Goal: Task Accomplishment & Management: Complete application form

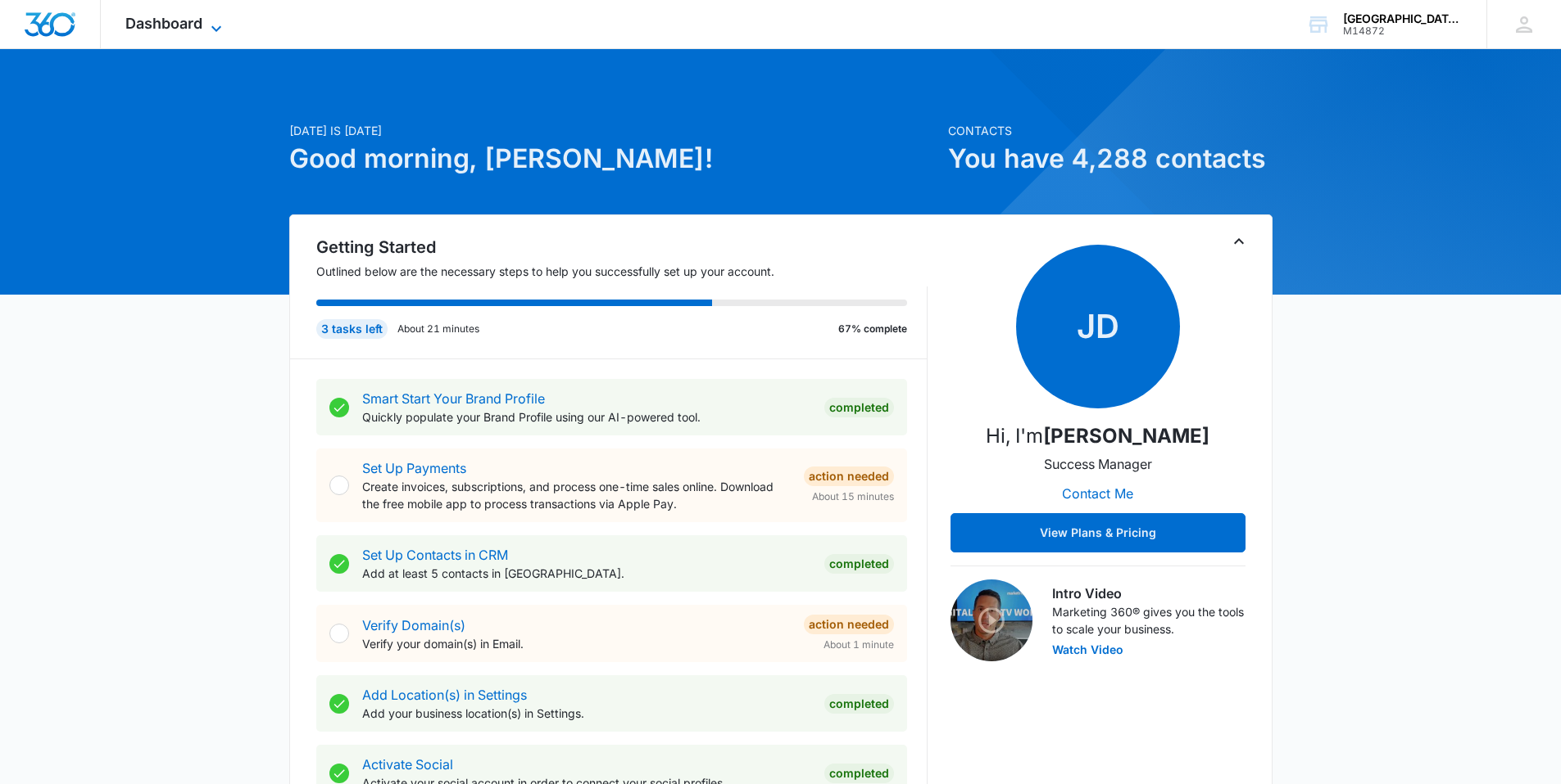
click at [193, 22] on span "Dashboard" at bounding box center [164, 24] width 77 height 18
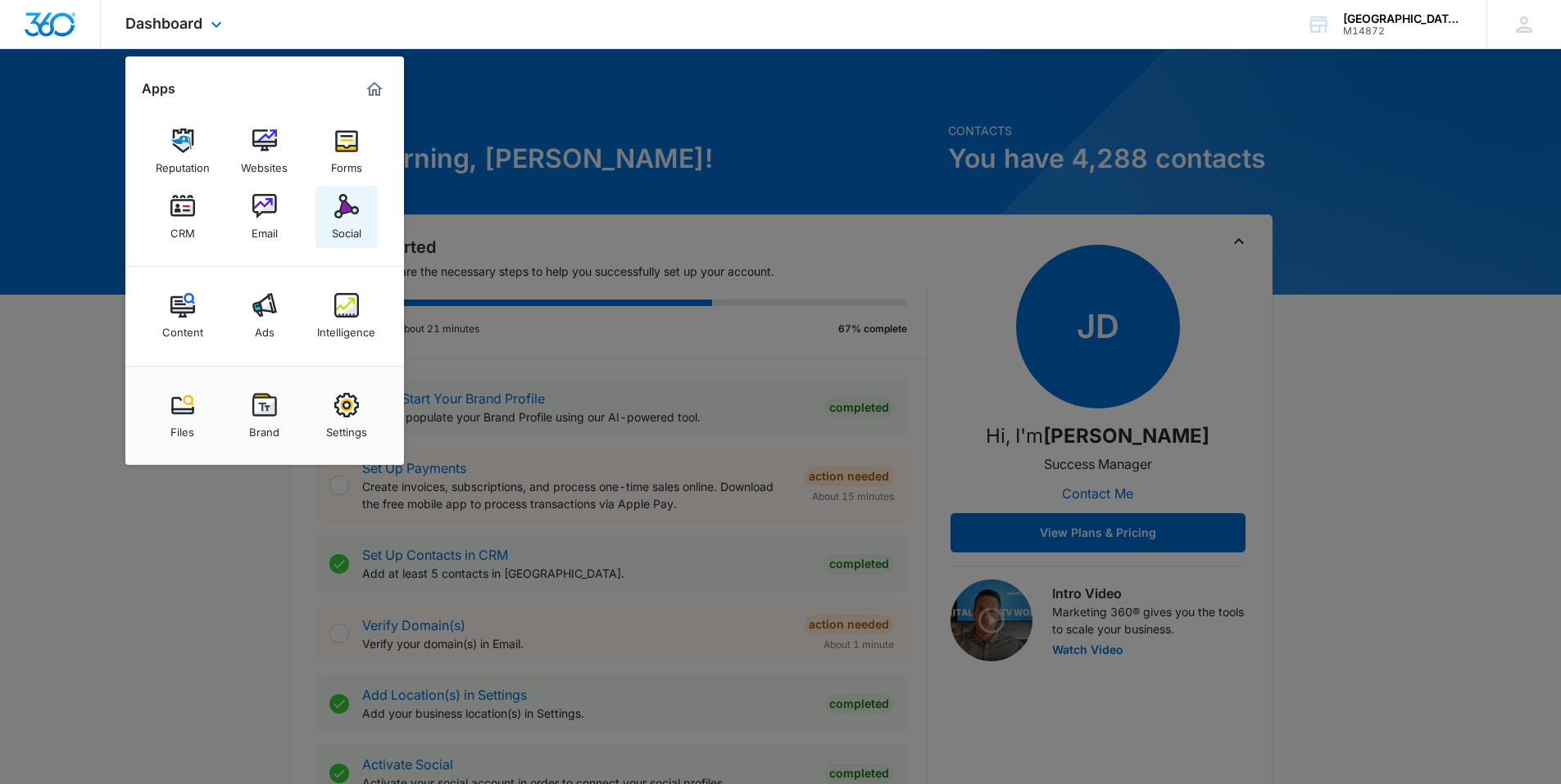
click at [354, 198] on img at bounding box center [346, 207] width 25 height 25
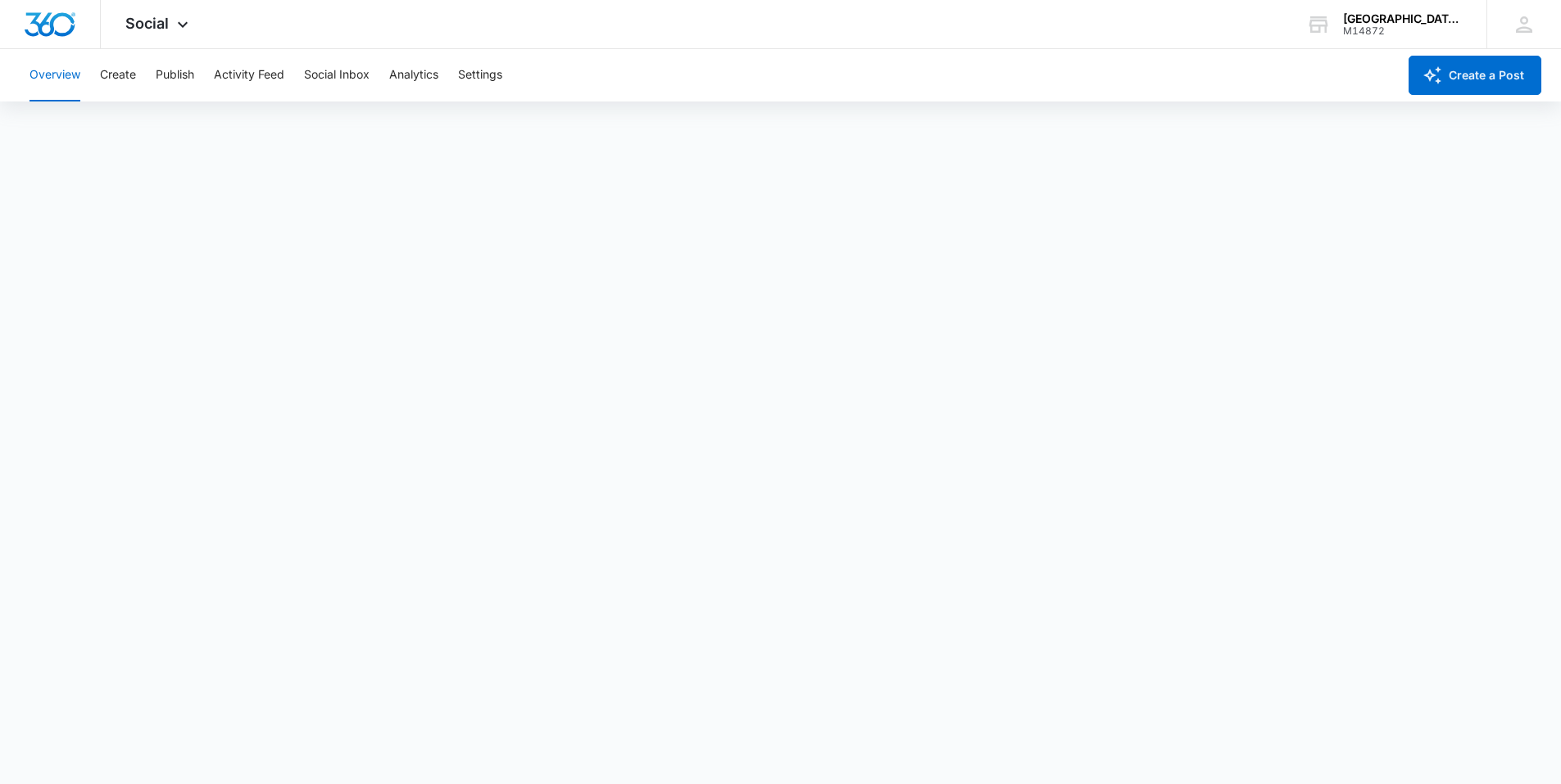
scroll to position [4, 0]
click at [156, 13] on div "Social Apps Reputation Websites Forms CRM Email Social Content Ads Intelligence…" at bounding box center [159, 24] width 116 height 48
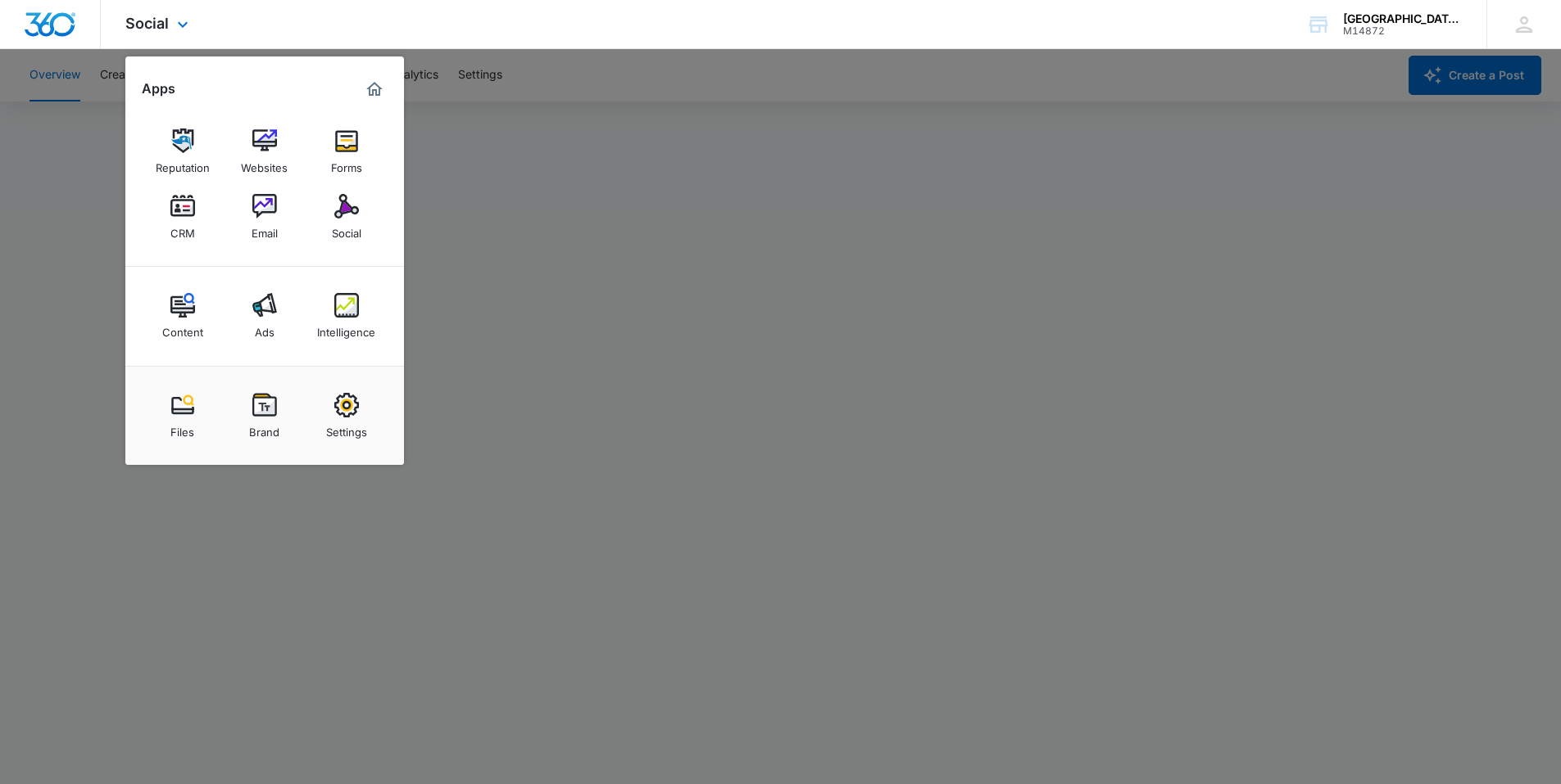
click at [171, 185] on div "Reputation Websites Forms CRM Email Social" at bounding box center [265, 184] width 279 height 164
click at [178, 200] on img at bounding box center [183, 207] width 25 height 25
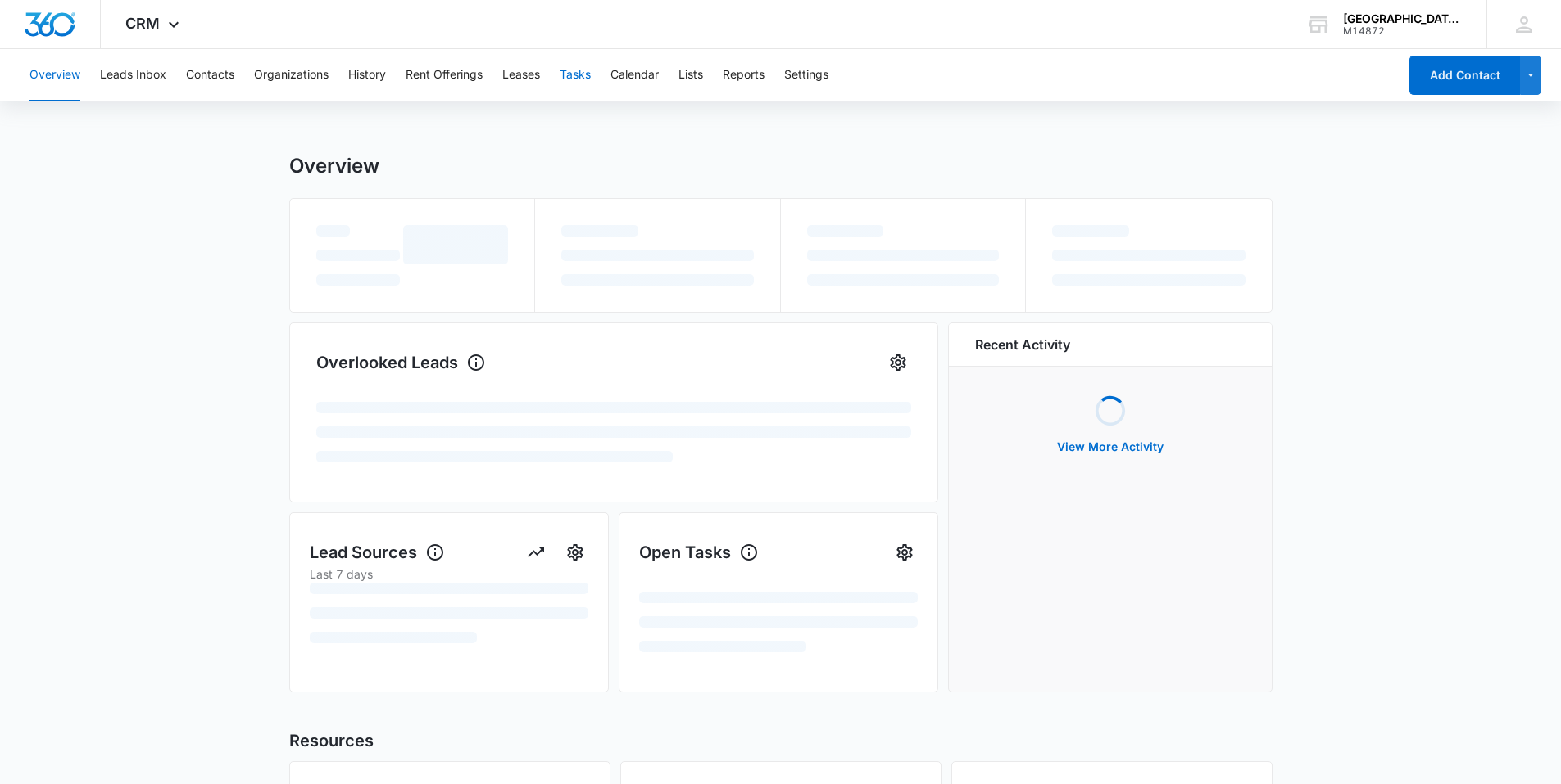
click at [584, 75] on button "Tasks" at bounding box center [574, 76] width 31 height 53
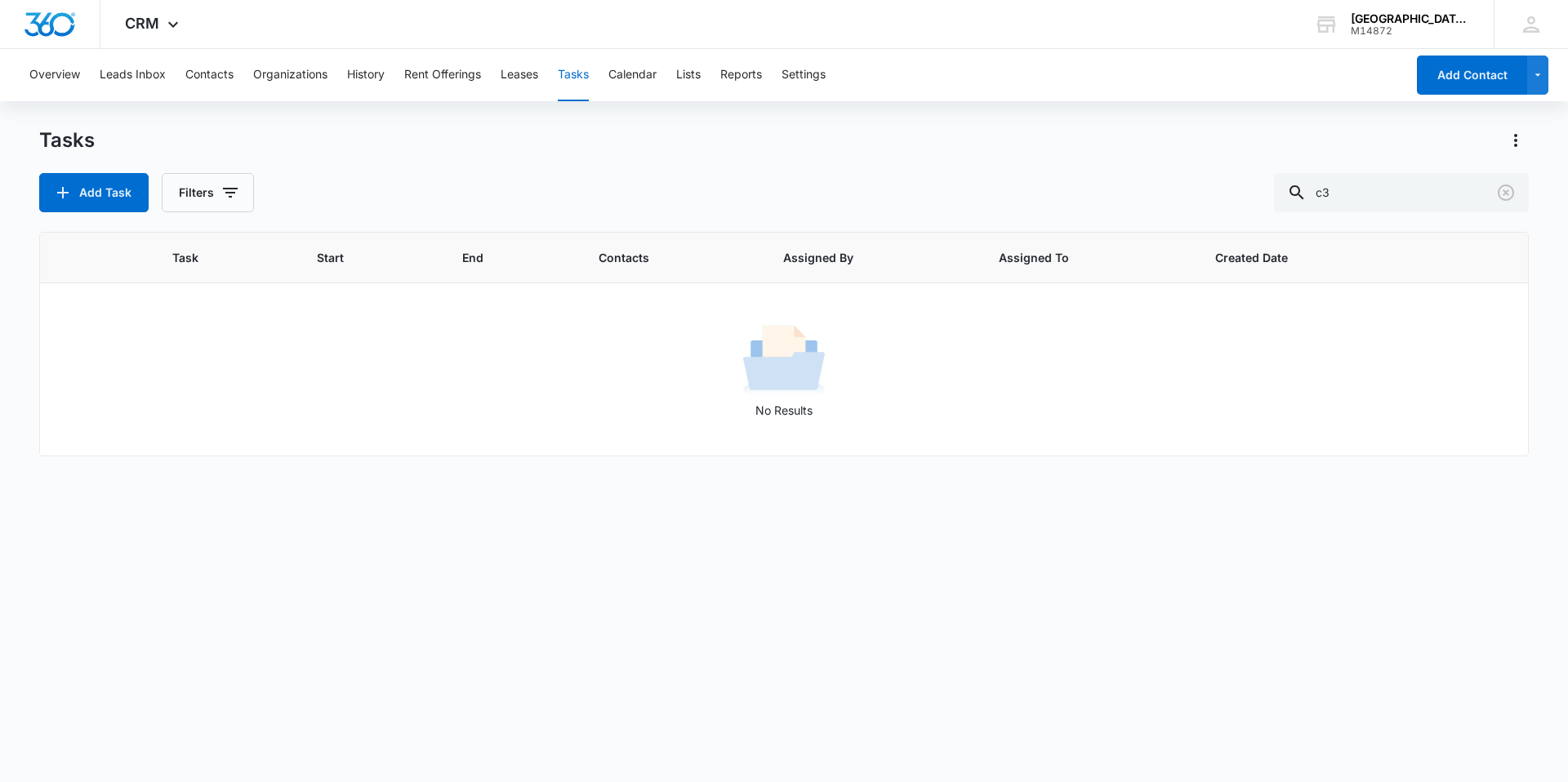
click at [52, 167] on div "Tasks Add Task Filters c3" at bounding box center [784, 169] width 1489 height 85
click at [85, 185] on button "Add Task" at bounding box center [94, 192] width 110 height 39
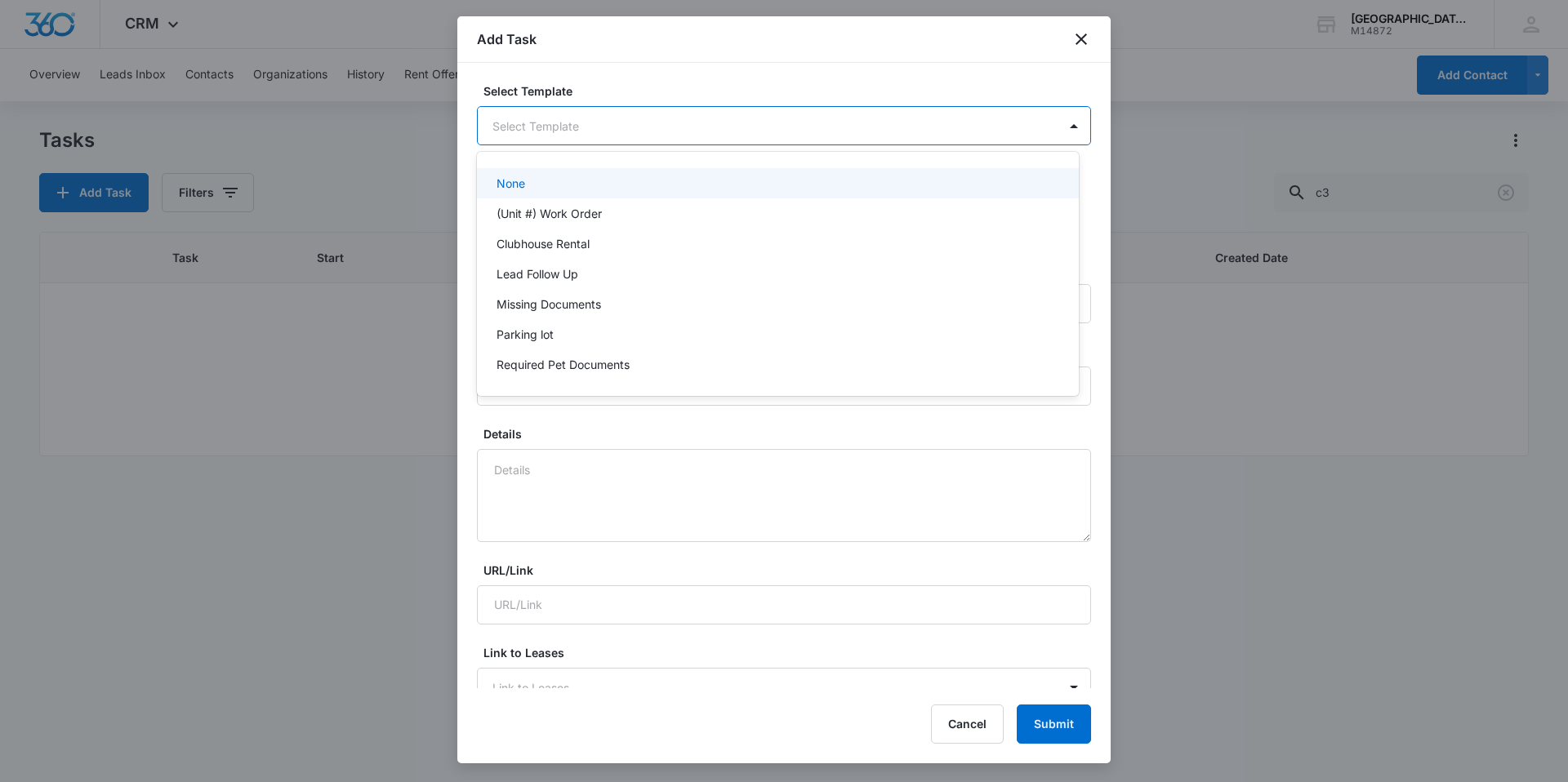
drag, startPoint x: 756, startPoint y: 125, endPoint x: 741, endPoint y: 111, distance: 20.5
click at [753, 123] on body "CRM Apps Reputation Websites Forms CRM Email Social Content Ads Intelligence Fi…" at bounding box center [784, 391] width 1568 height 782
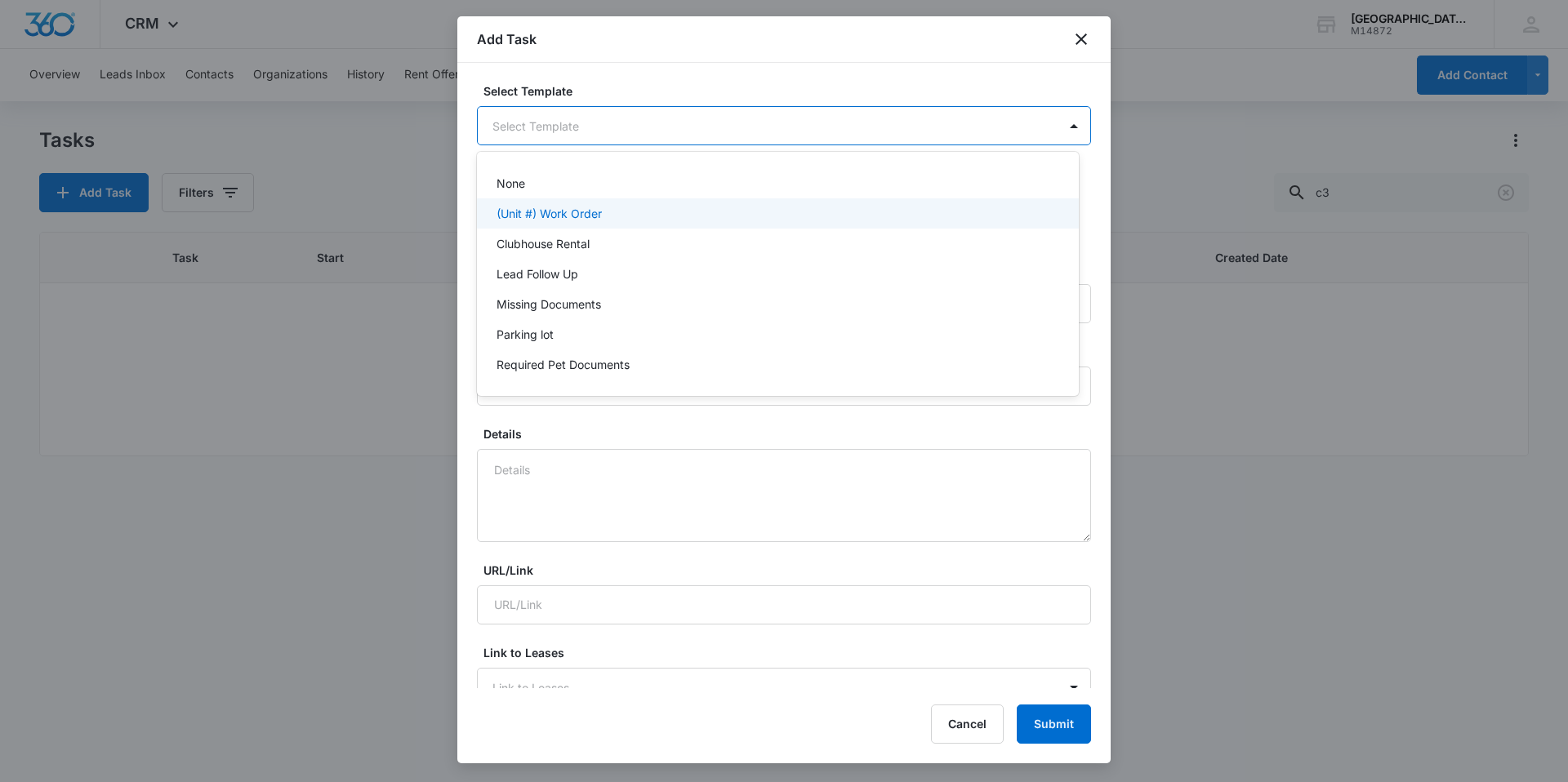
click at [734, 203] on div "(Unit #) Work Order" at bounding box center [777, 213] width 602 height 30
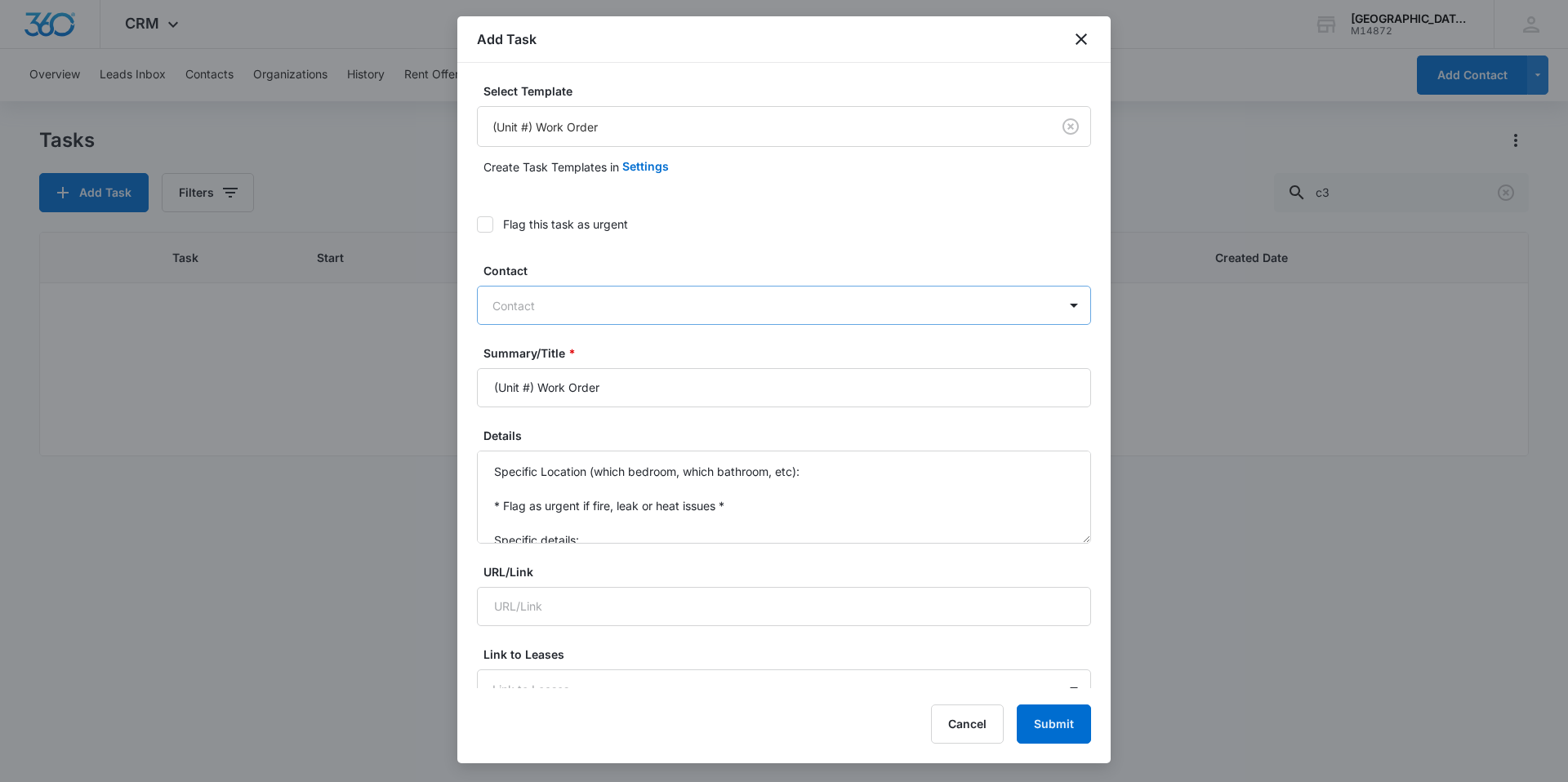
click at [570, 304] on div at bounding box center [774, 305] width 564 height 20
click at [621, 265] on label "Contact" at bounding box center [790, 271] width 614 height 18
click at [606, 303] on div at bounding box center [774, 305] width 564 height 20
type input "kamryn"
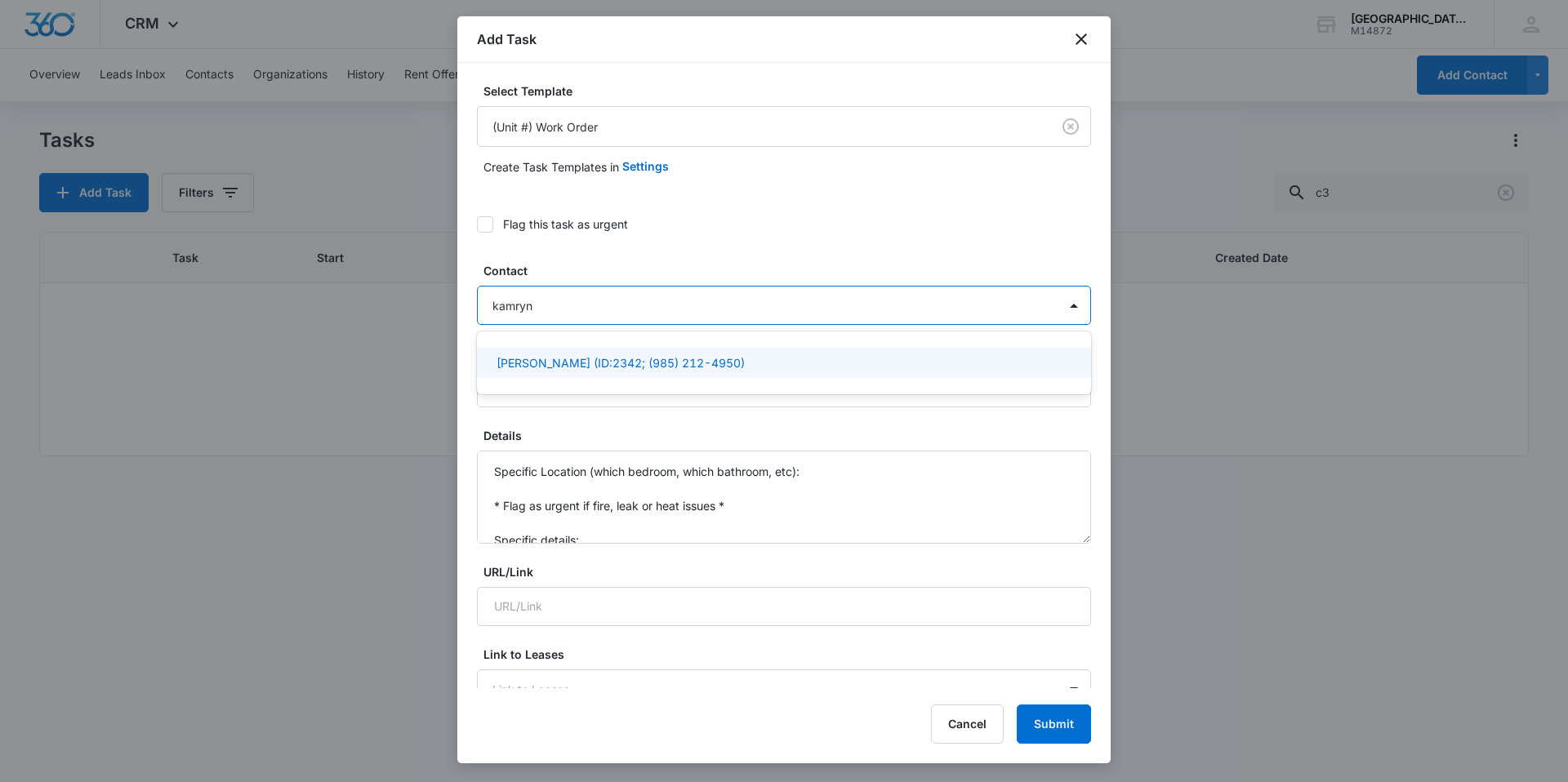
click at [600, 361] on p "[PERSON_NAME] (ID:2342; (985) 212-4950)" at bounding box center [620, 363] width 248 height 18
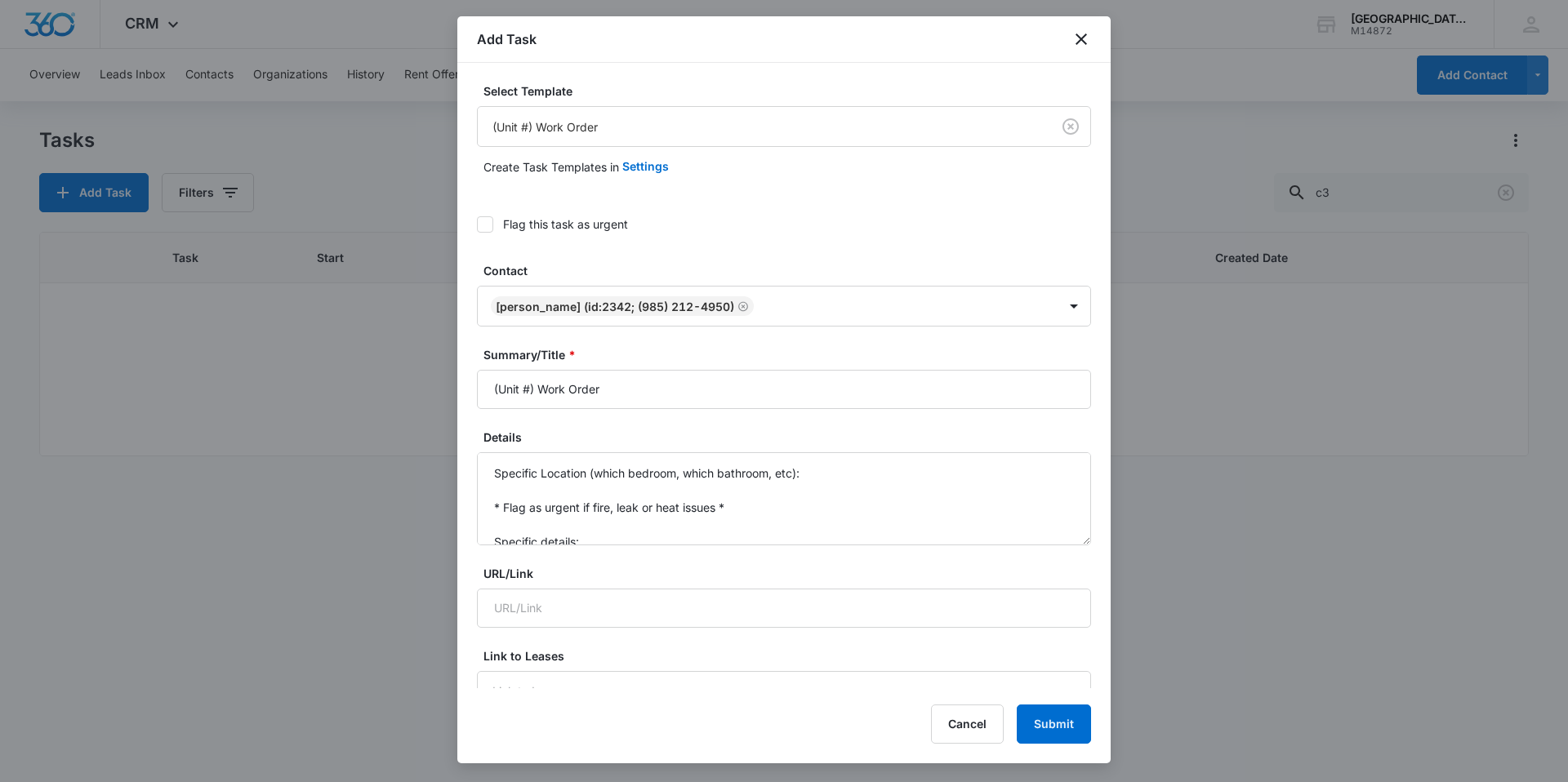
click at [660, 267] on label "Contact" at bounding box center [790, 271] width 614 height 18
drag, startPoint x: 531, startPoint y: 391, endPoint x: 447, endPoint y: 383, distance: 84.4
click at [448, 383] on body "CRM Apps Reputation Websites Forms CRM Email Social Content Ads Intelligence Fi…" at bounding box center [784, 391] width 1568 height 782
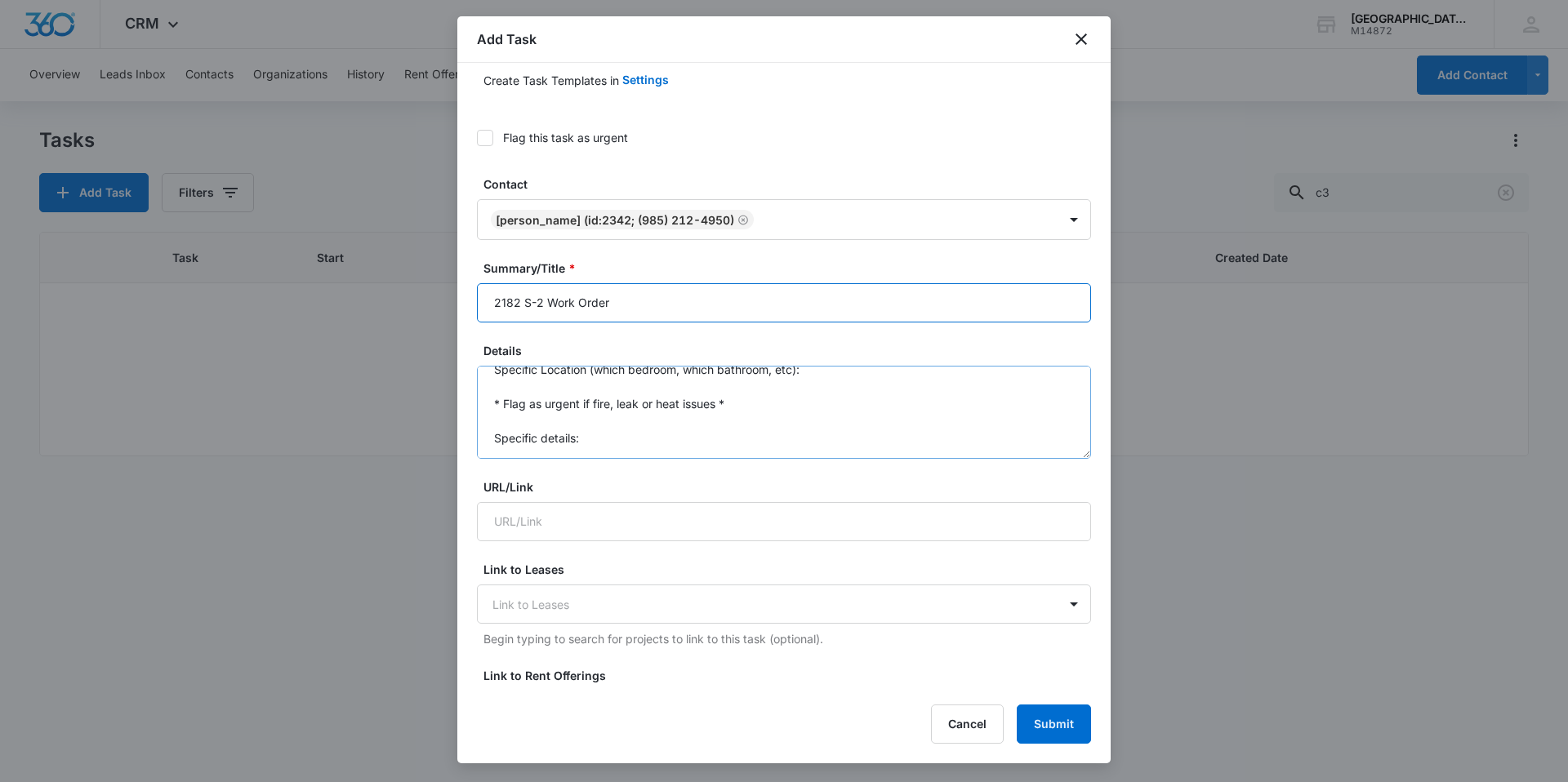
scroll to position [82, 0]
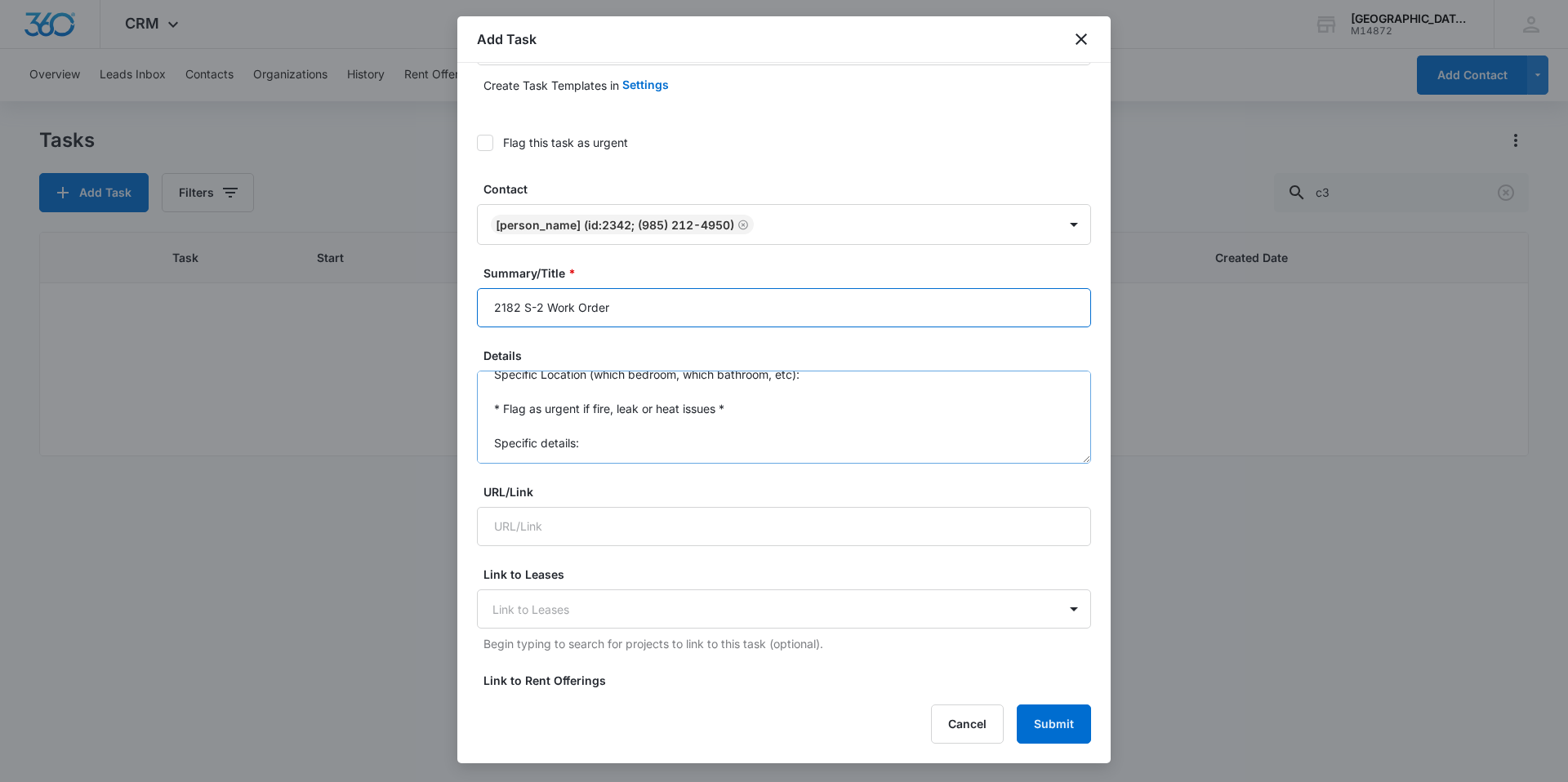
type input "2182 S-2 Work Order"
drag, startPoint x: 529, startPoint y: 442, endPoint x: 465, endPoint y: 345, distance: 116.2
click at [465, 345] on div "Select Template (Unit #) Work Order Create Task Templates in Settings Flag this…" at bounding box center [784, 376] width 653 height 626
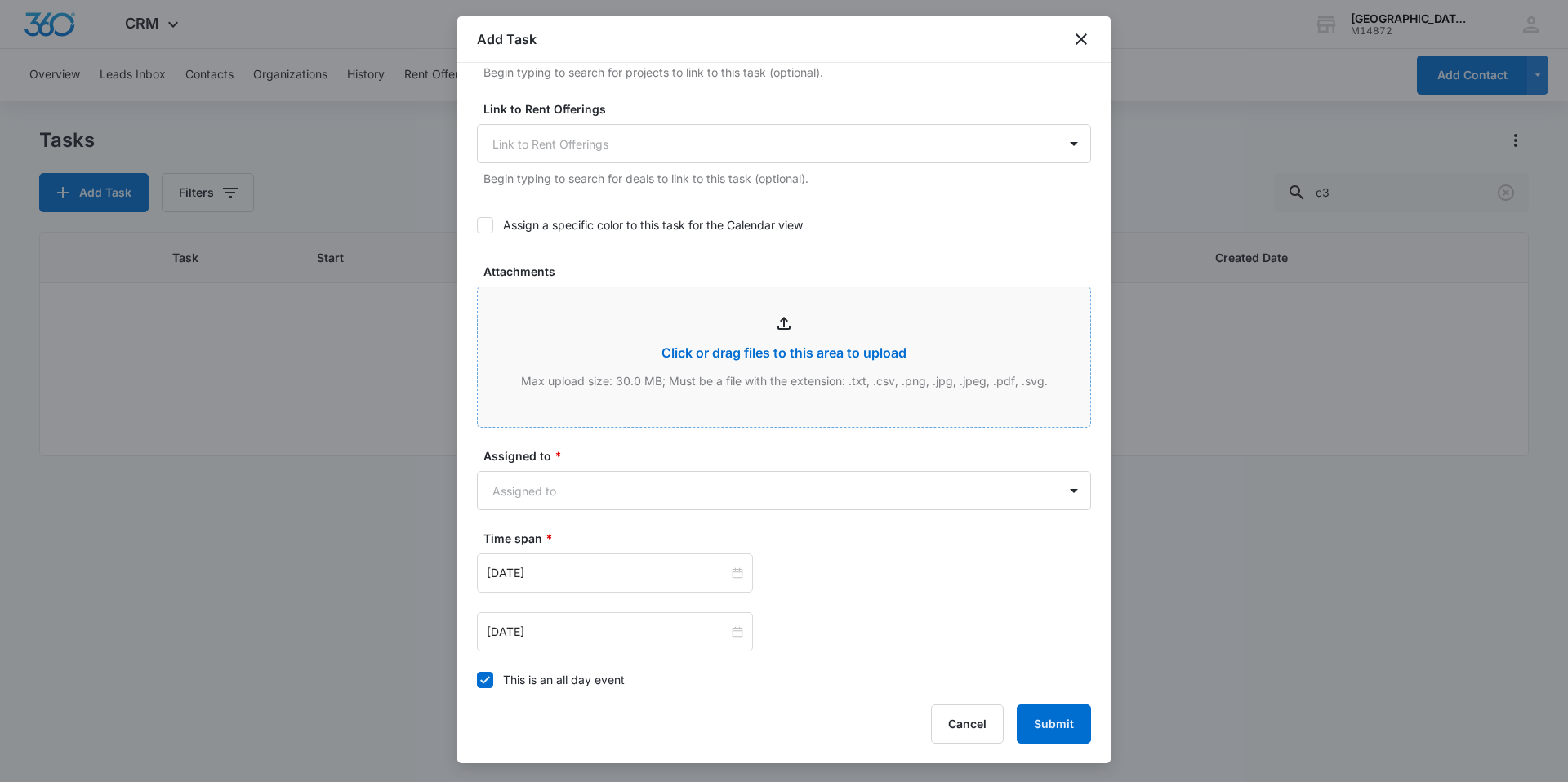
scroll to position [735, 0]
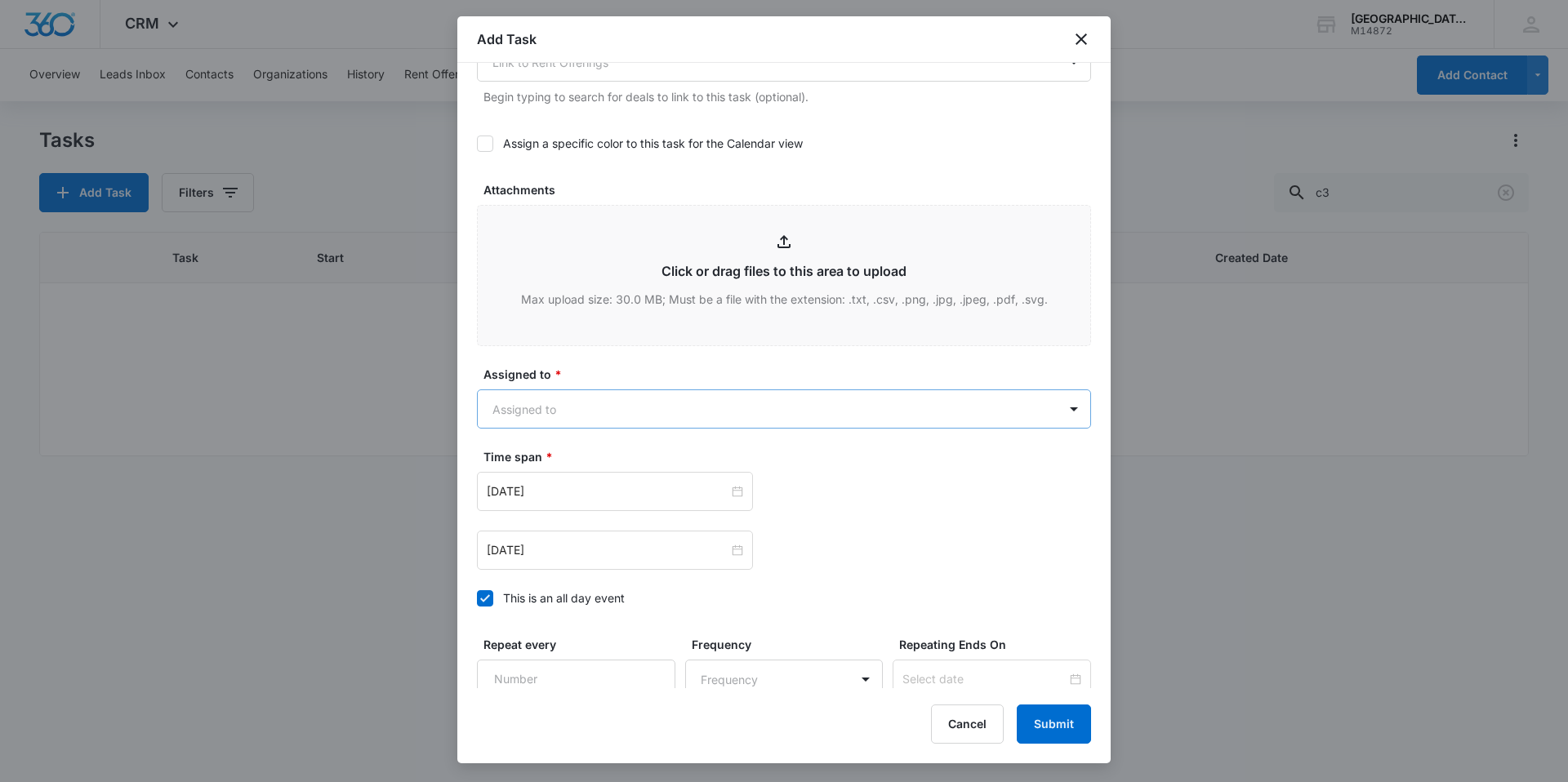
type textarea "Replace front door handle, inside handle loose"
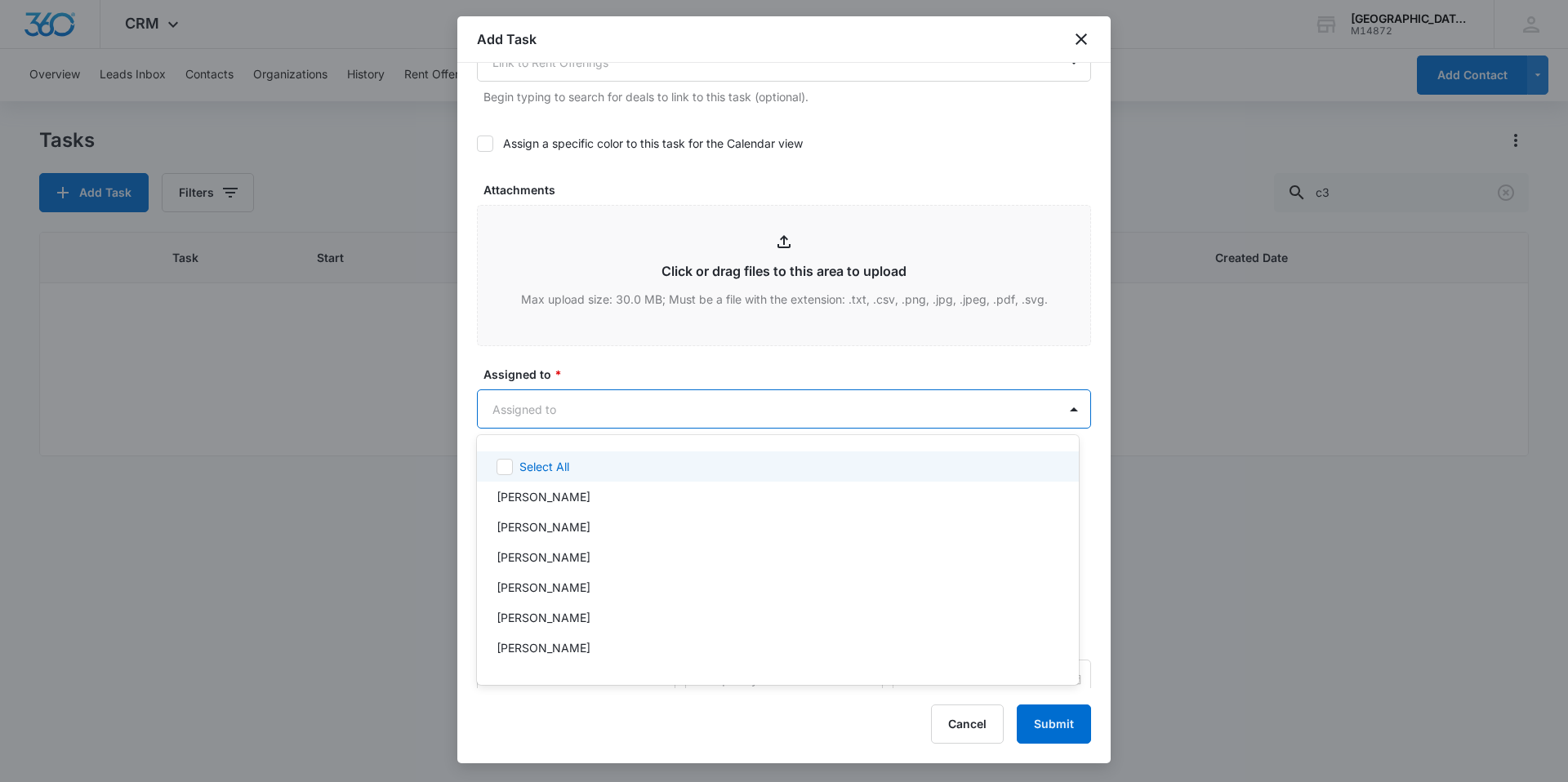
click at [703, 405] on body "CRM Apps Reputation Websites Forms CRM Email Social Content Ads Intelligence Fi…" at bounding box center [784, 391] width 1568 height 782
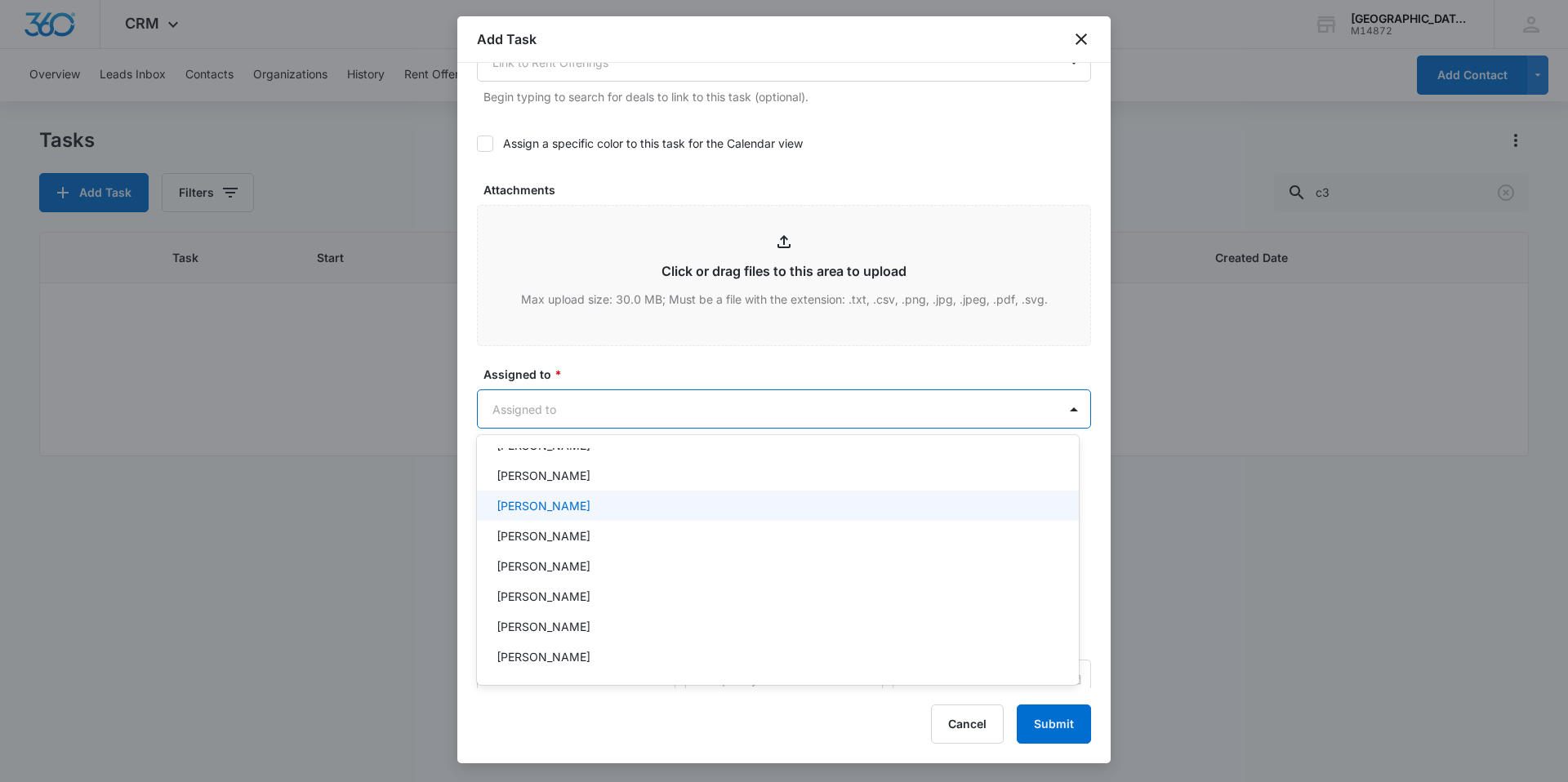
scroll to position [245, 0]
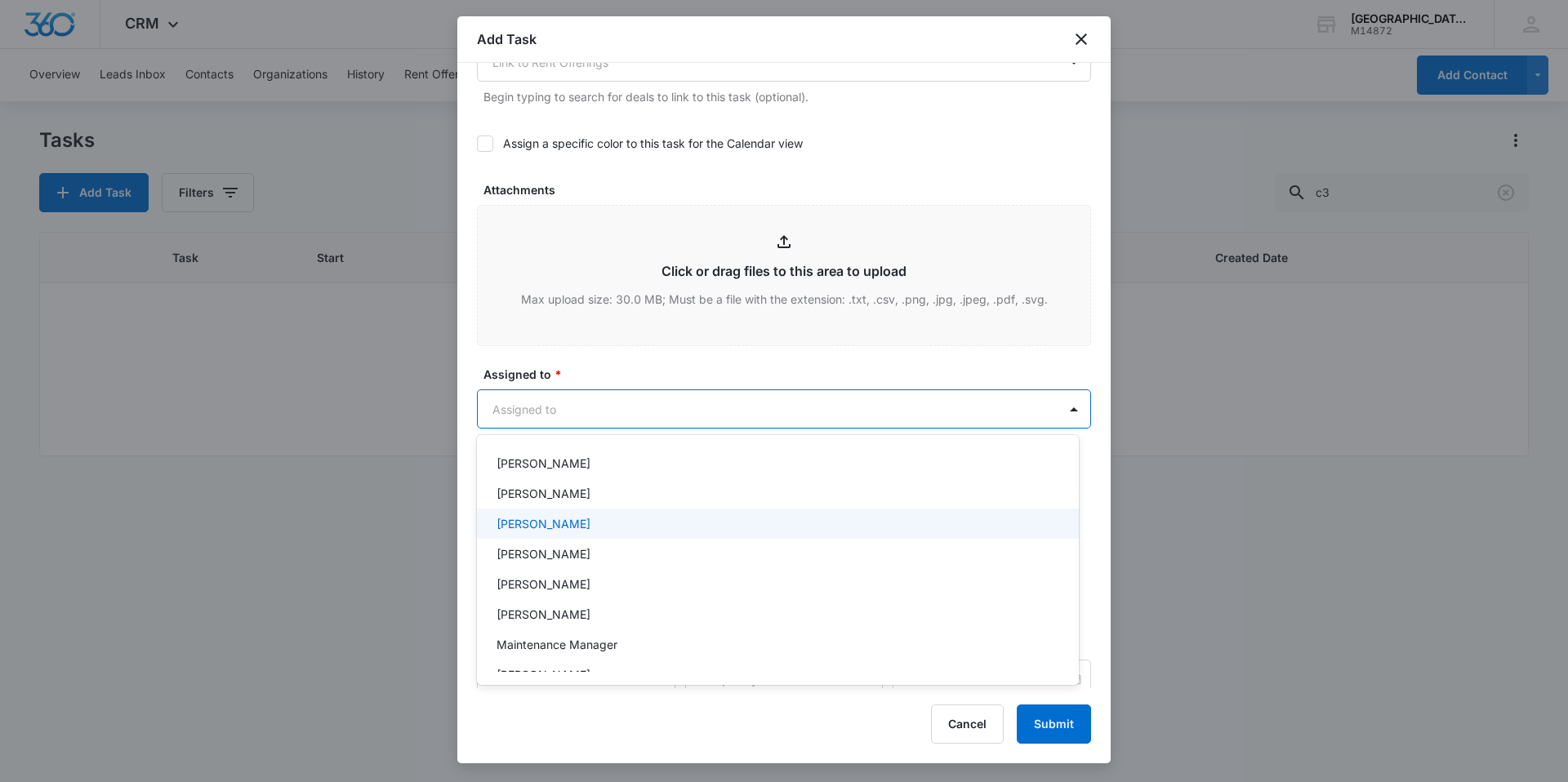
click at [656, 517] on div "[PERSON_NAME]" at bounding box center [776, 524] width 559 height 18
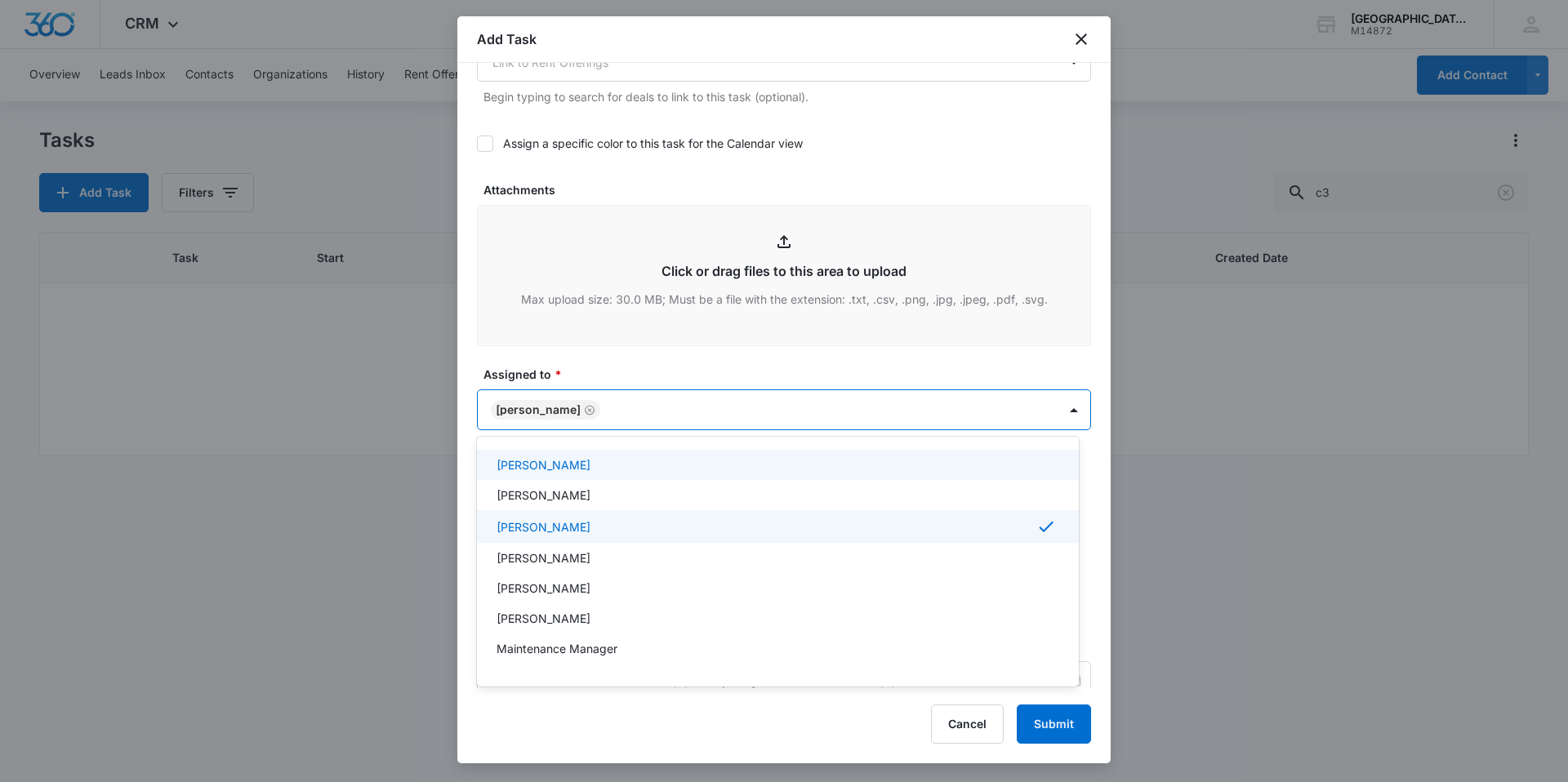
click at [703, 364] on div at bounding box center [784, 391] width 1568 height 782
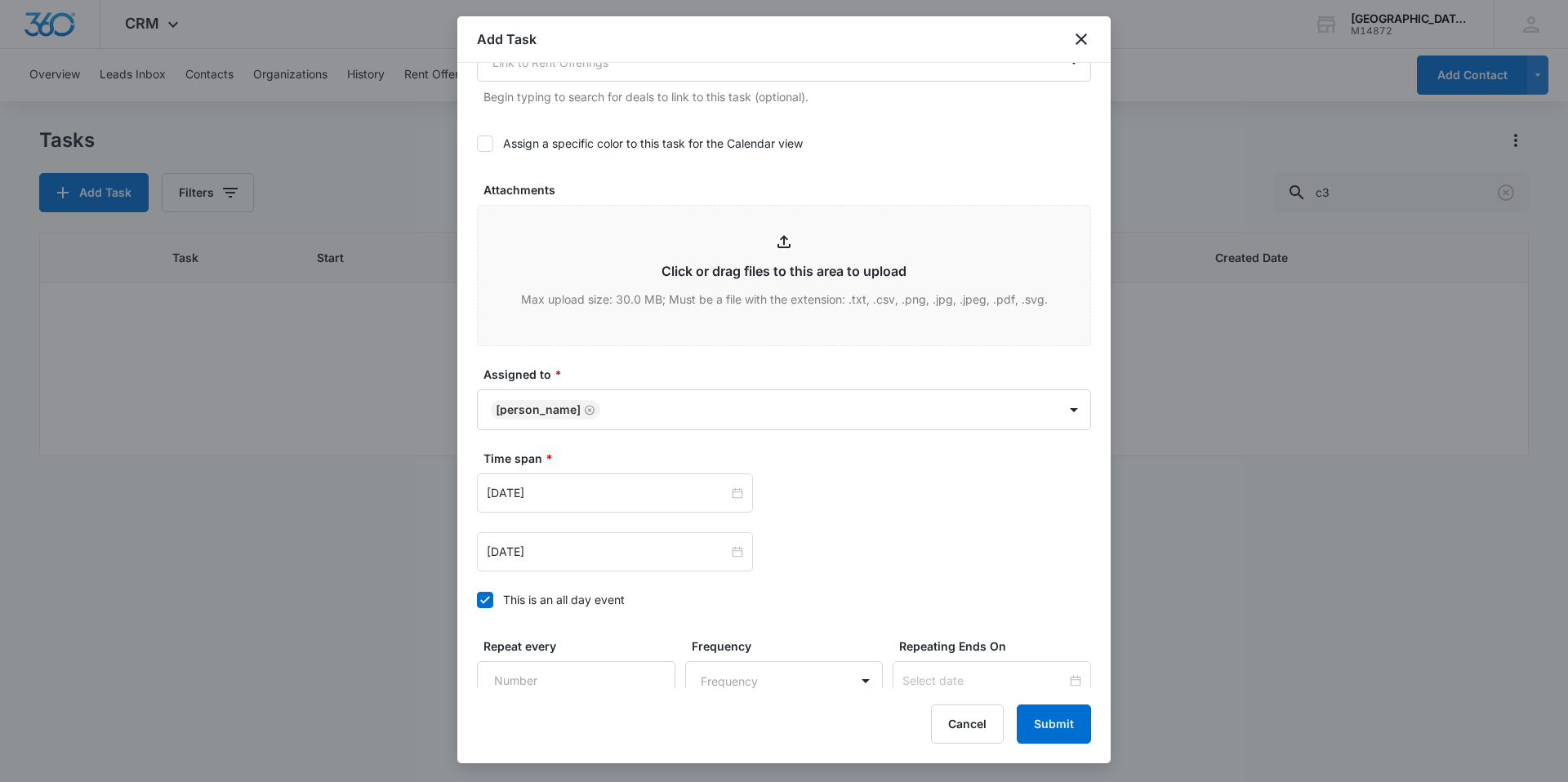
scroll to position [817, 0]
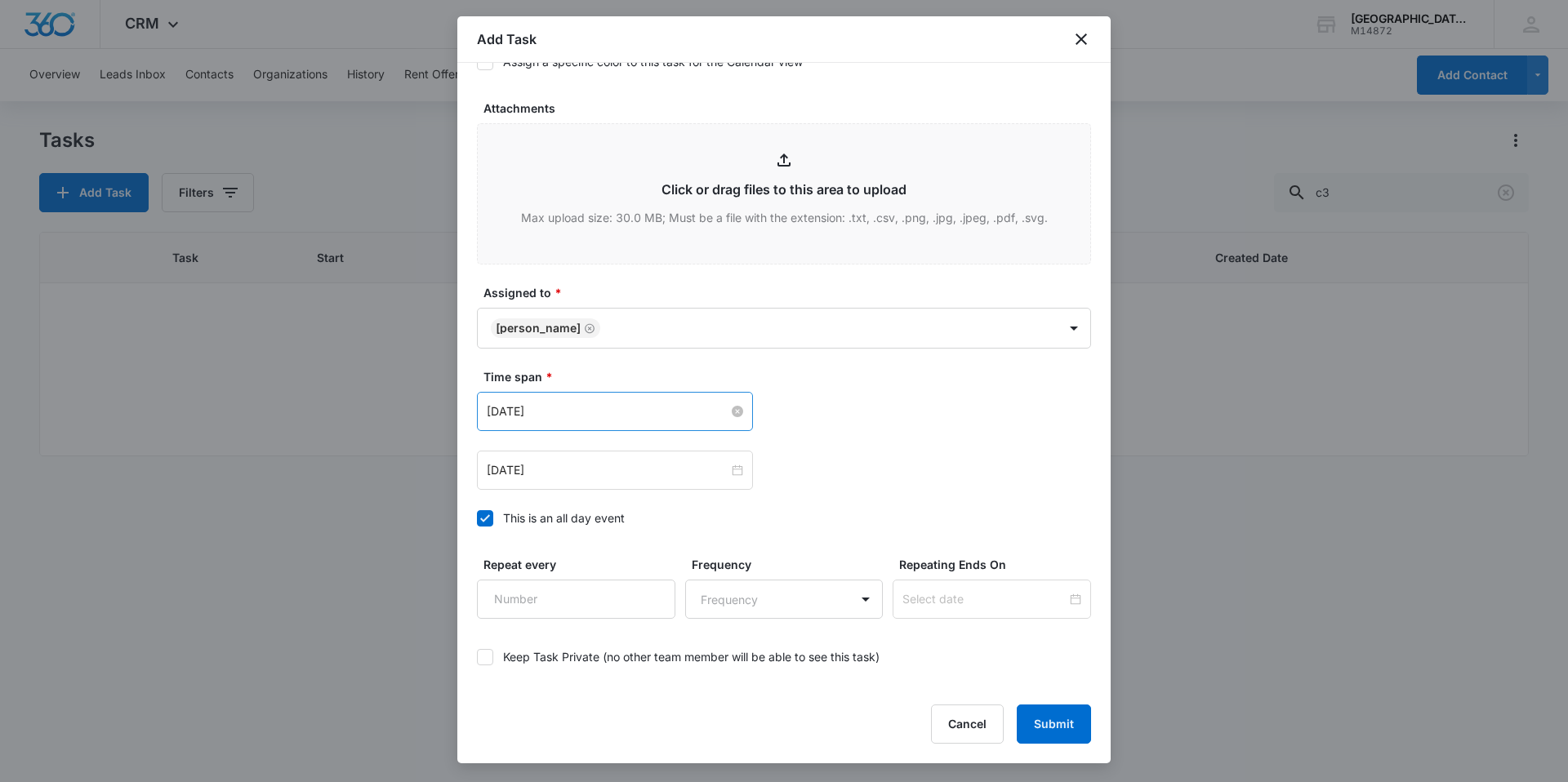
click at [605, 414] on input "[DATE]" at bounding box center [607, 411] width 242 height 18
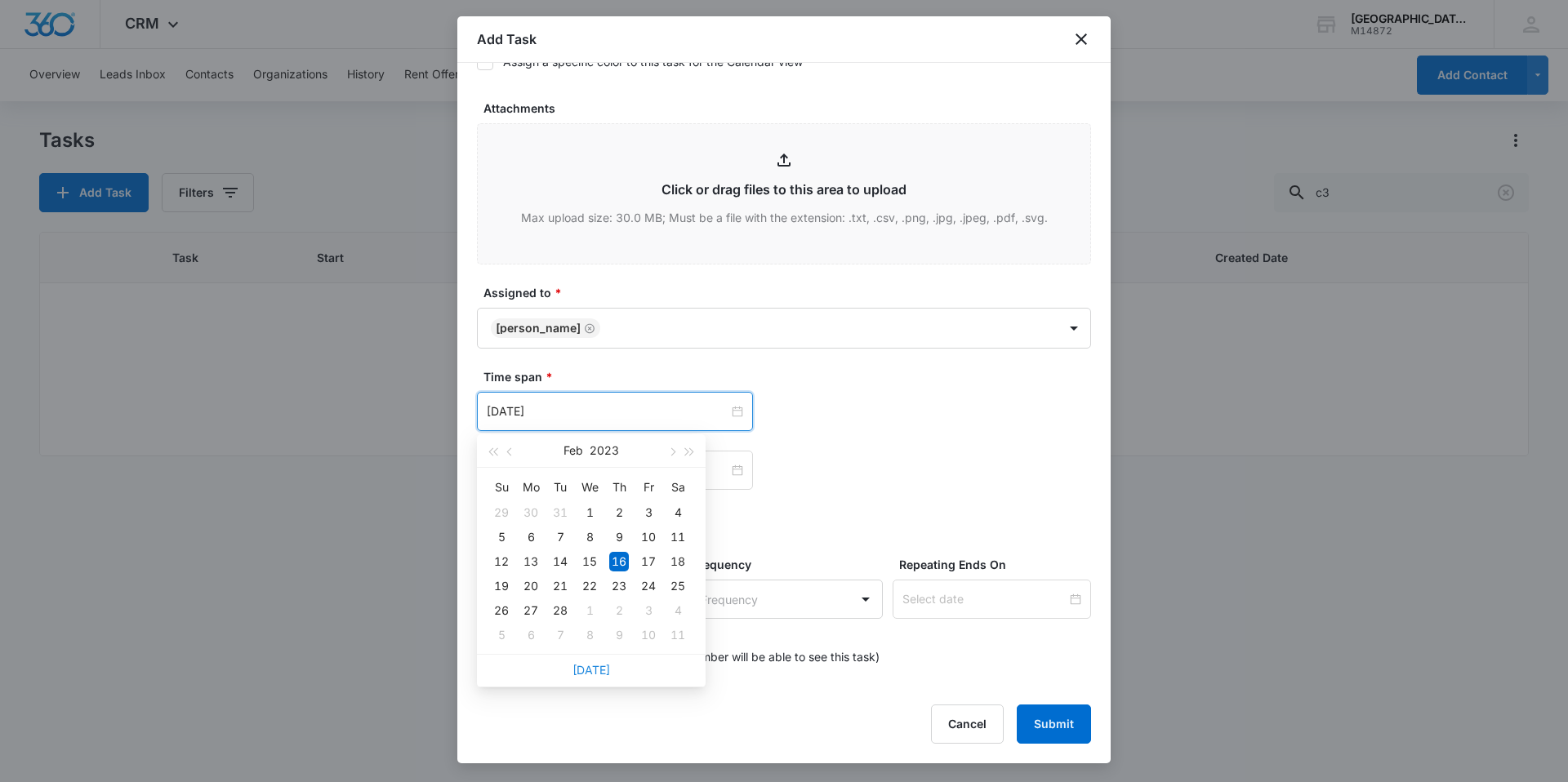
click at [590, 669] on link "[DATE]" at bounding box center [591, 670] width 38 height 14
type input "[DATE]"
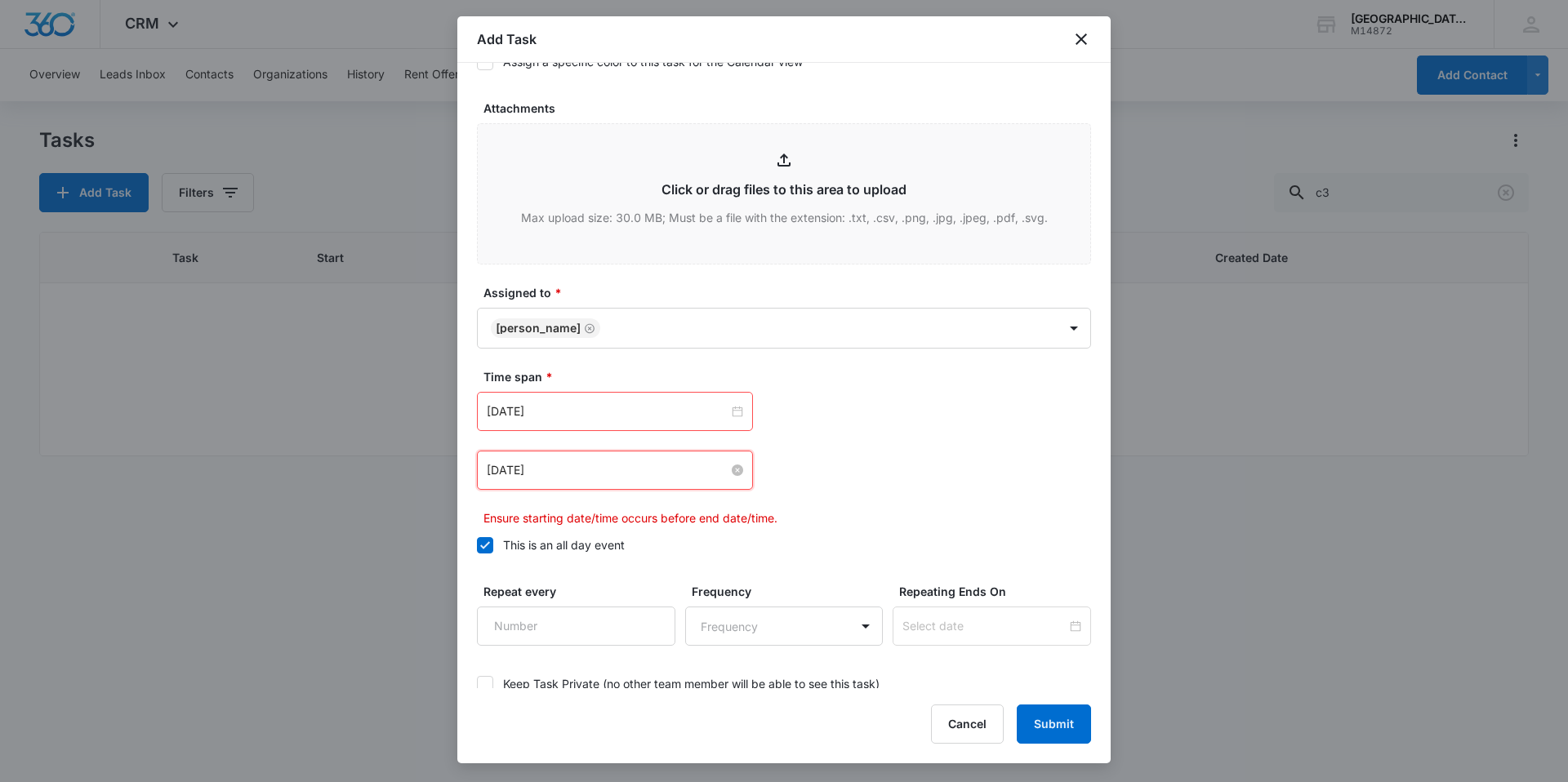
click at [599, 477] on input "[DATE]" at bounding box center [607, 470] width 242 height 18
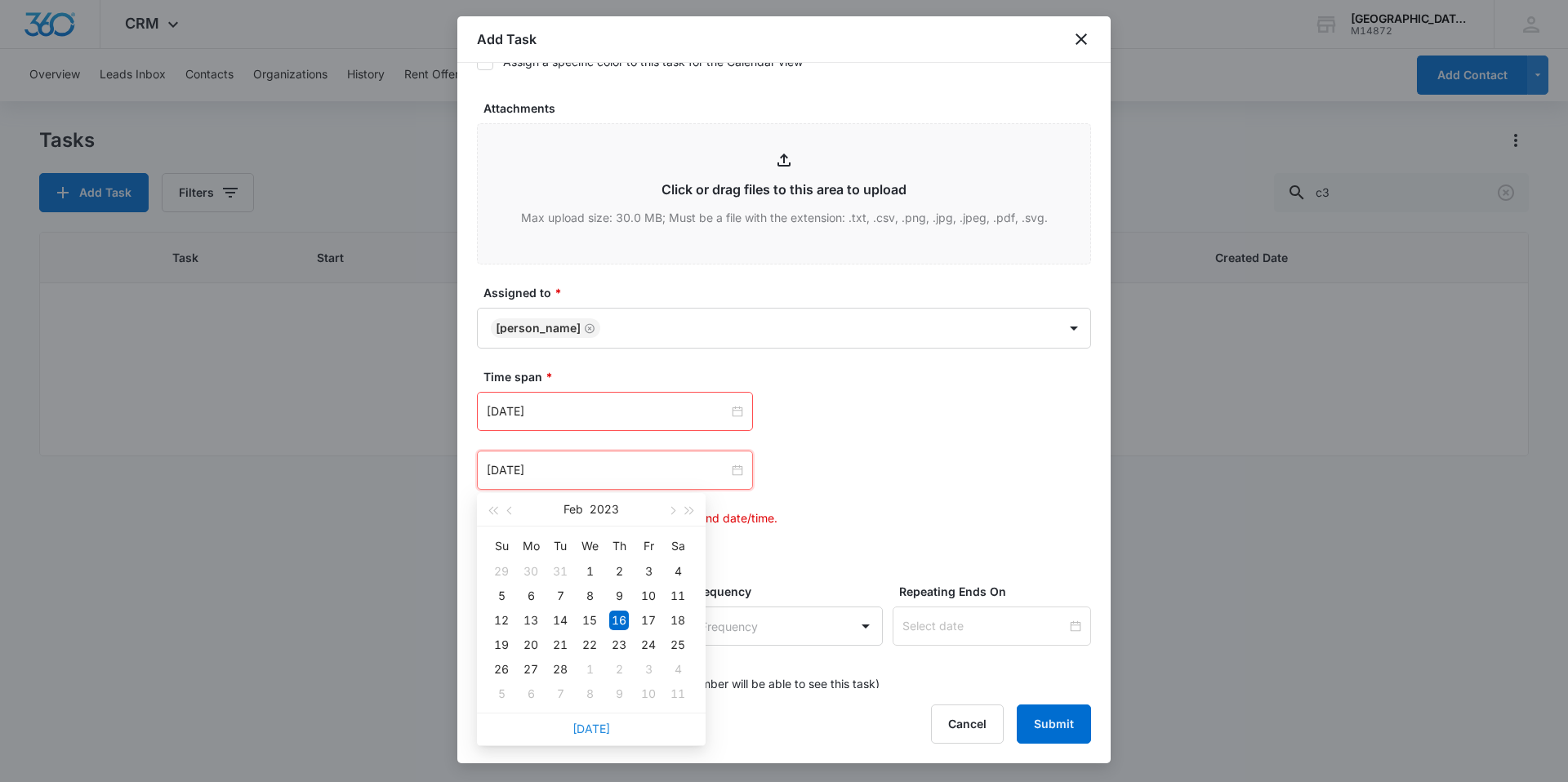
click at [596, 725] on link "[DATE]" at bounding box center [591, 729] width 38 height 14
type input "[DATE]"
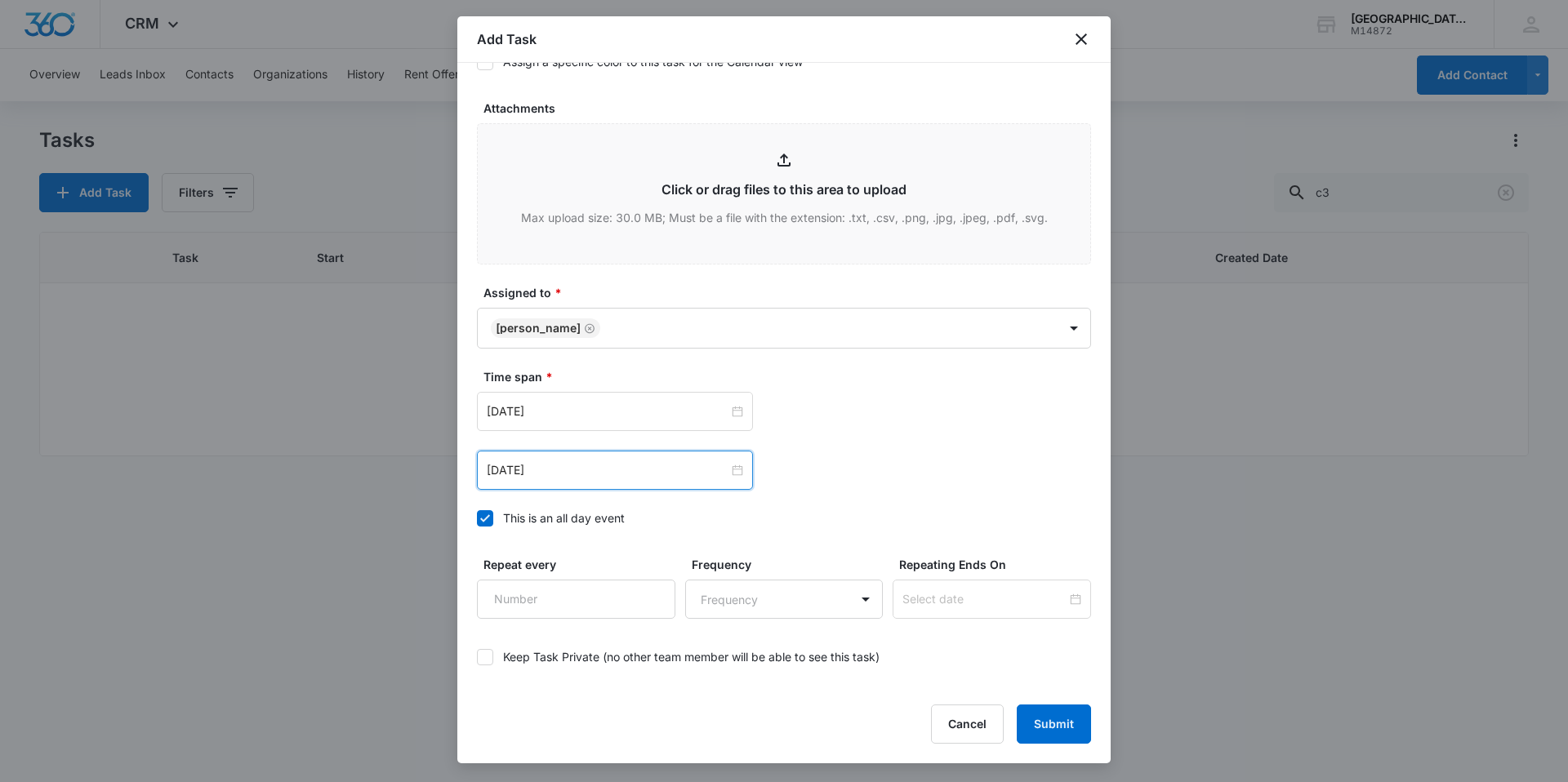
click at [581, 515] on div "This is an all day event" at bounding box center [564, 518] width 122 height 18
click at [477, 519] on input "This is an all day event" at bounding box center [477, 519] width 0 height 0
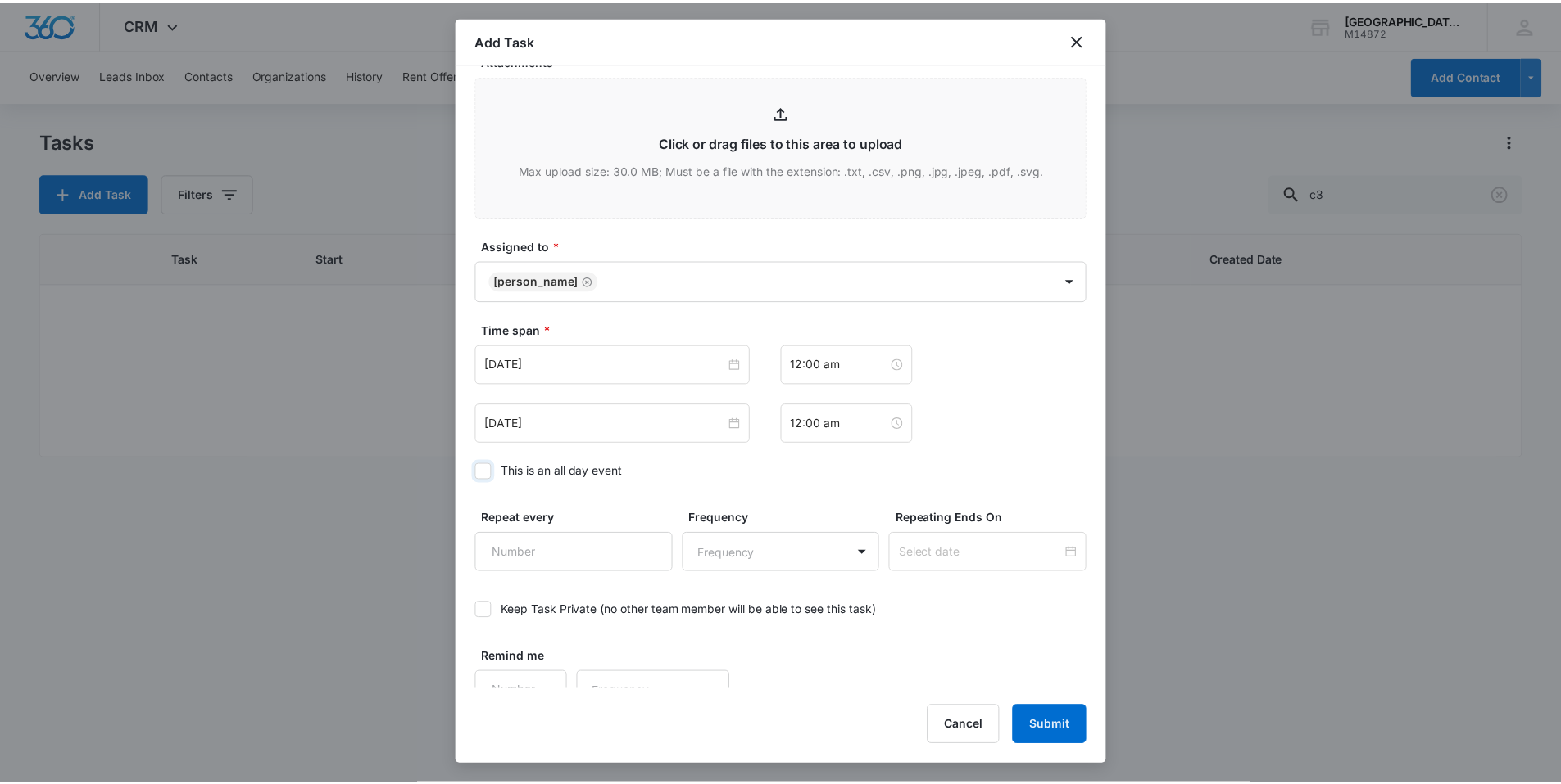
scroll to position [889, 0]
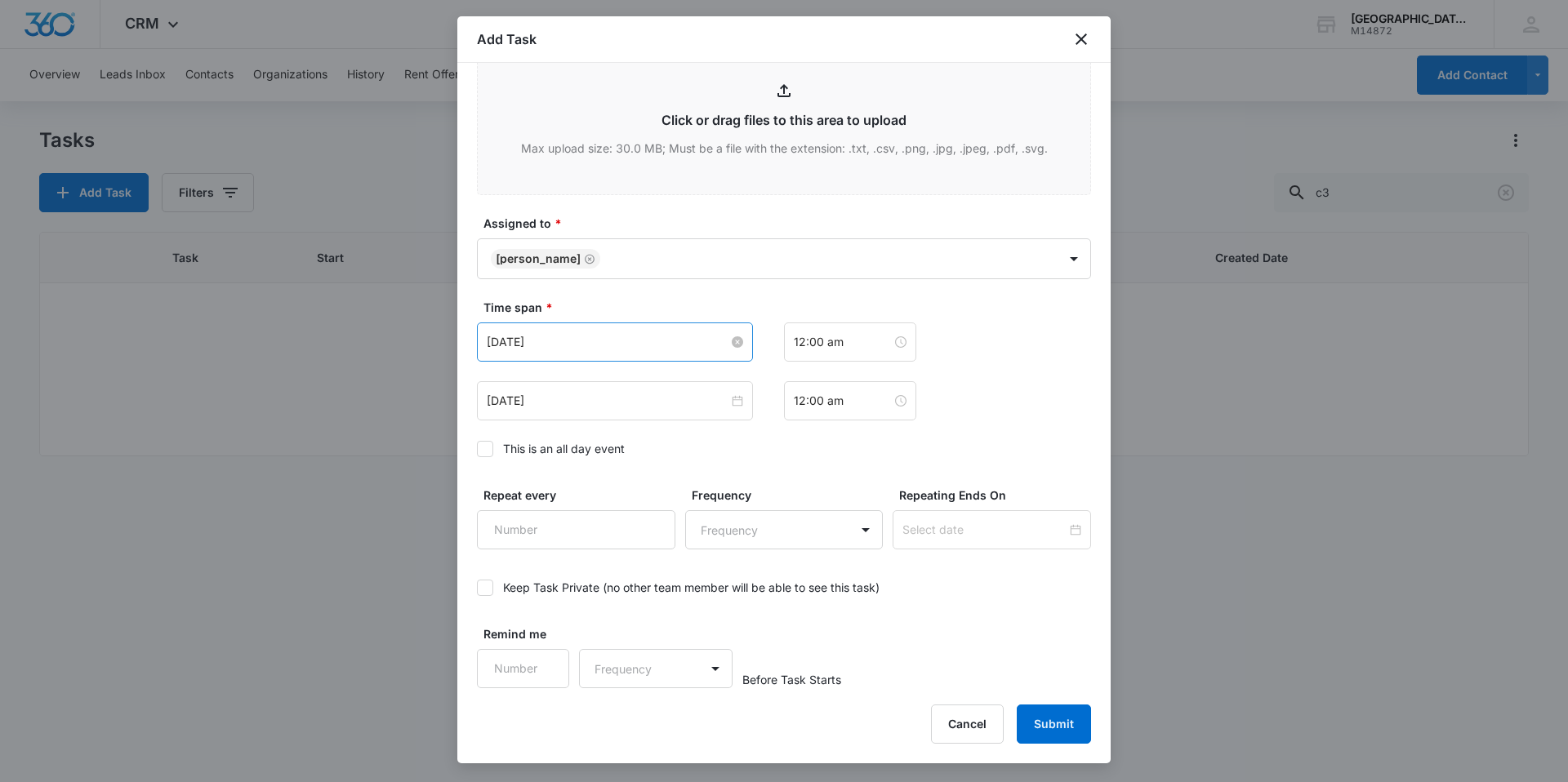
click at [706, 341] on input "[DATE]" at bounding box center [607, 342] width 242 height 18
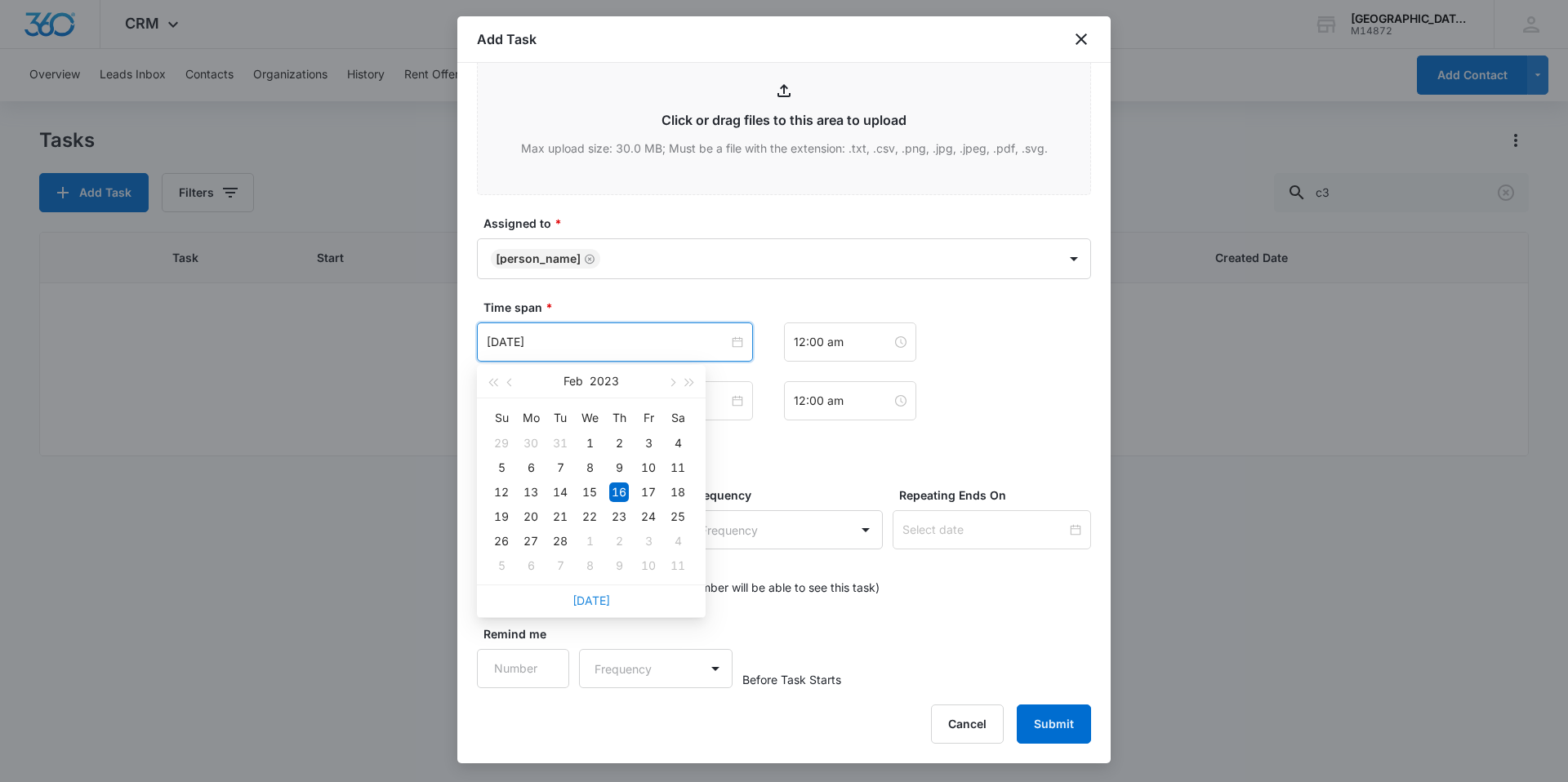
click at [592, 605] on link "[DATE]" at bounding box center [591, 601] width 38 height 14
type input "[DATE]"
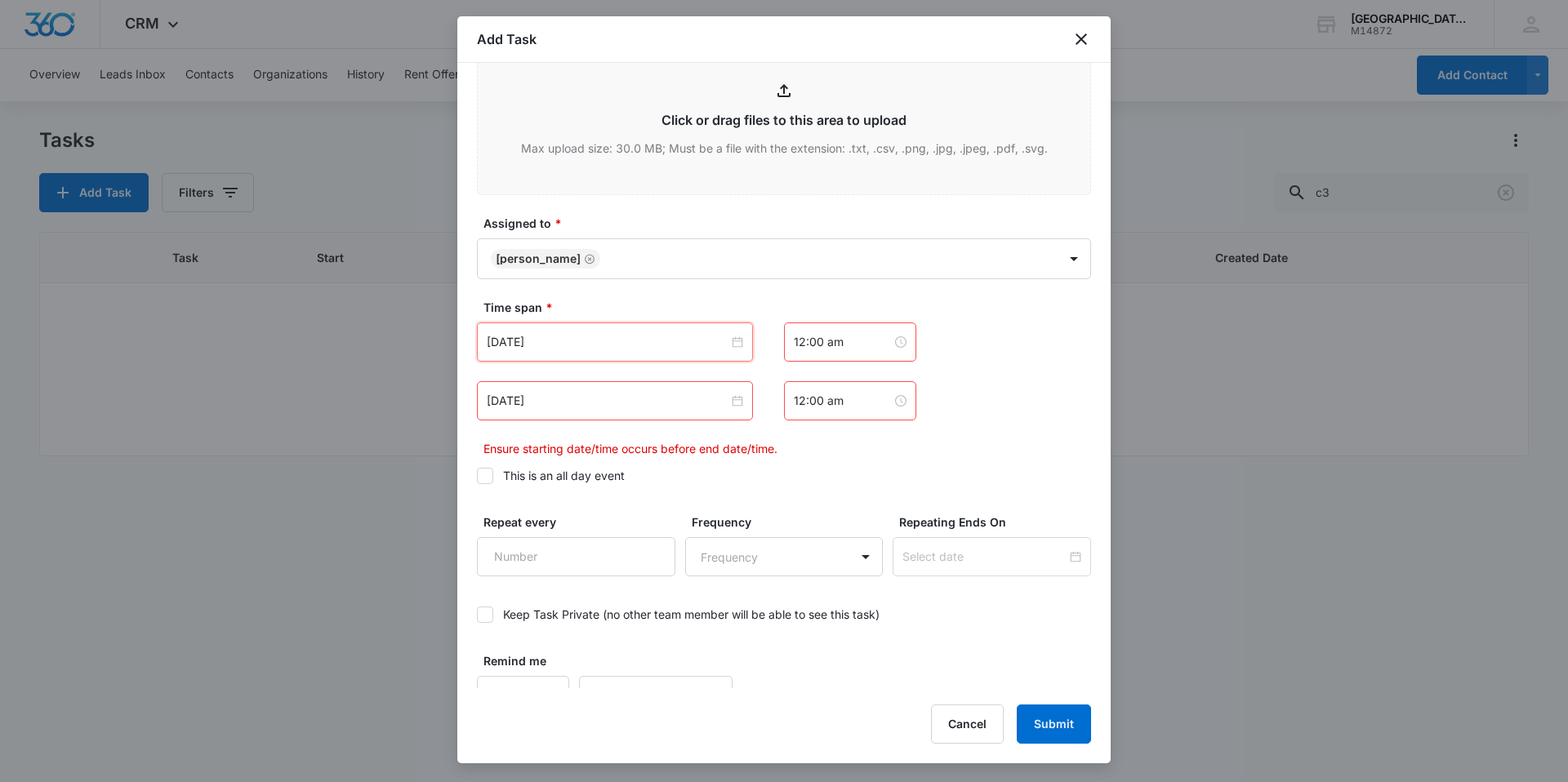
click at [646, 411] on div "[DATE]" at bounding box center [614, 401] width 276 height 39
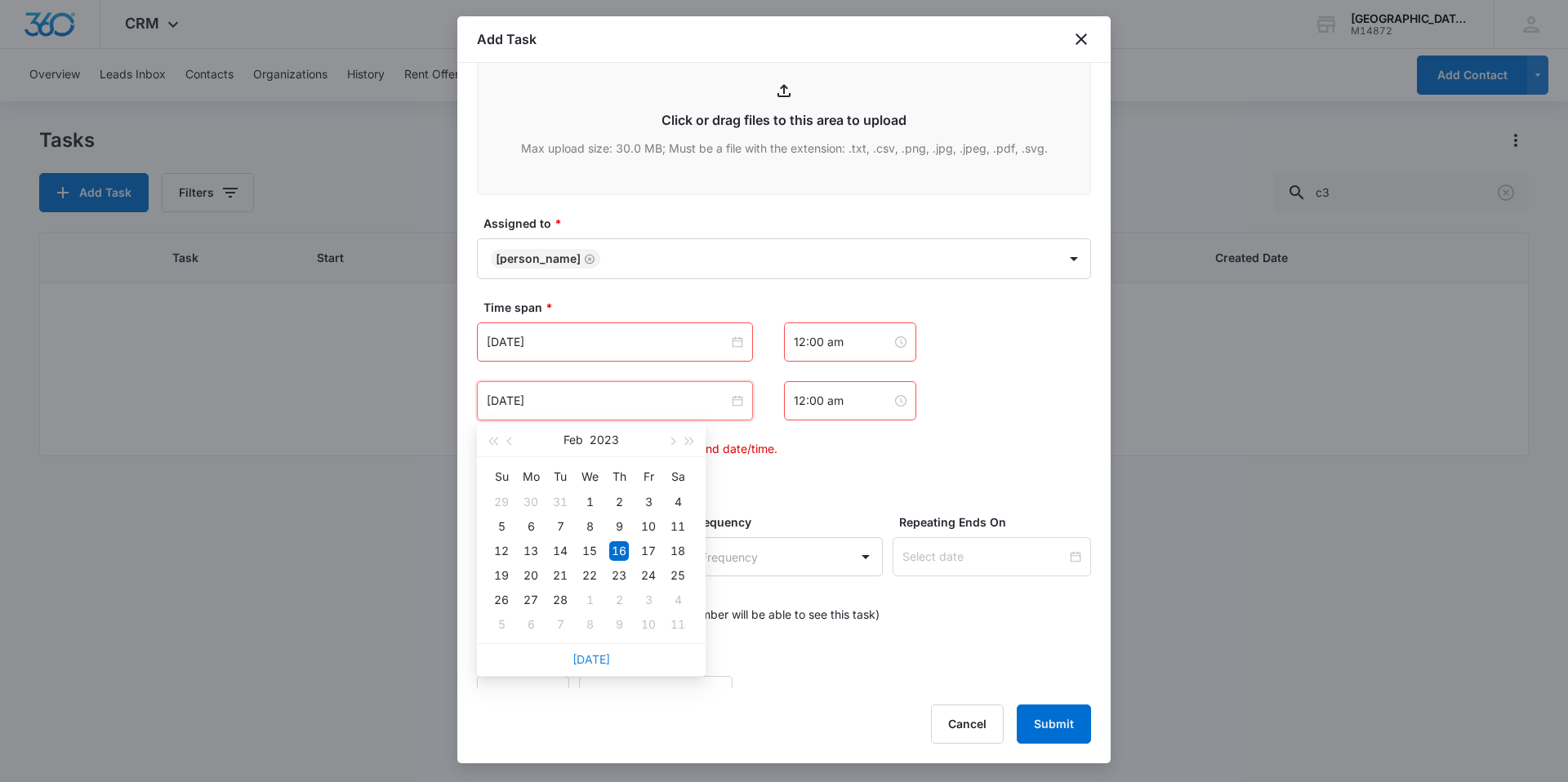
click at [600, 661] on link "[DATE]" at bounding box center [591, 659] width 38 height 14
type input "[DATE]"
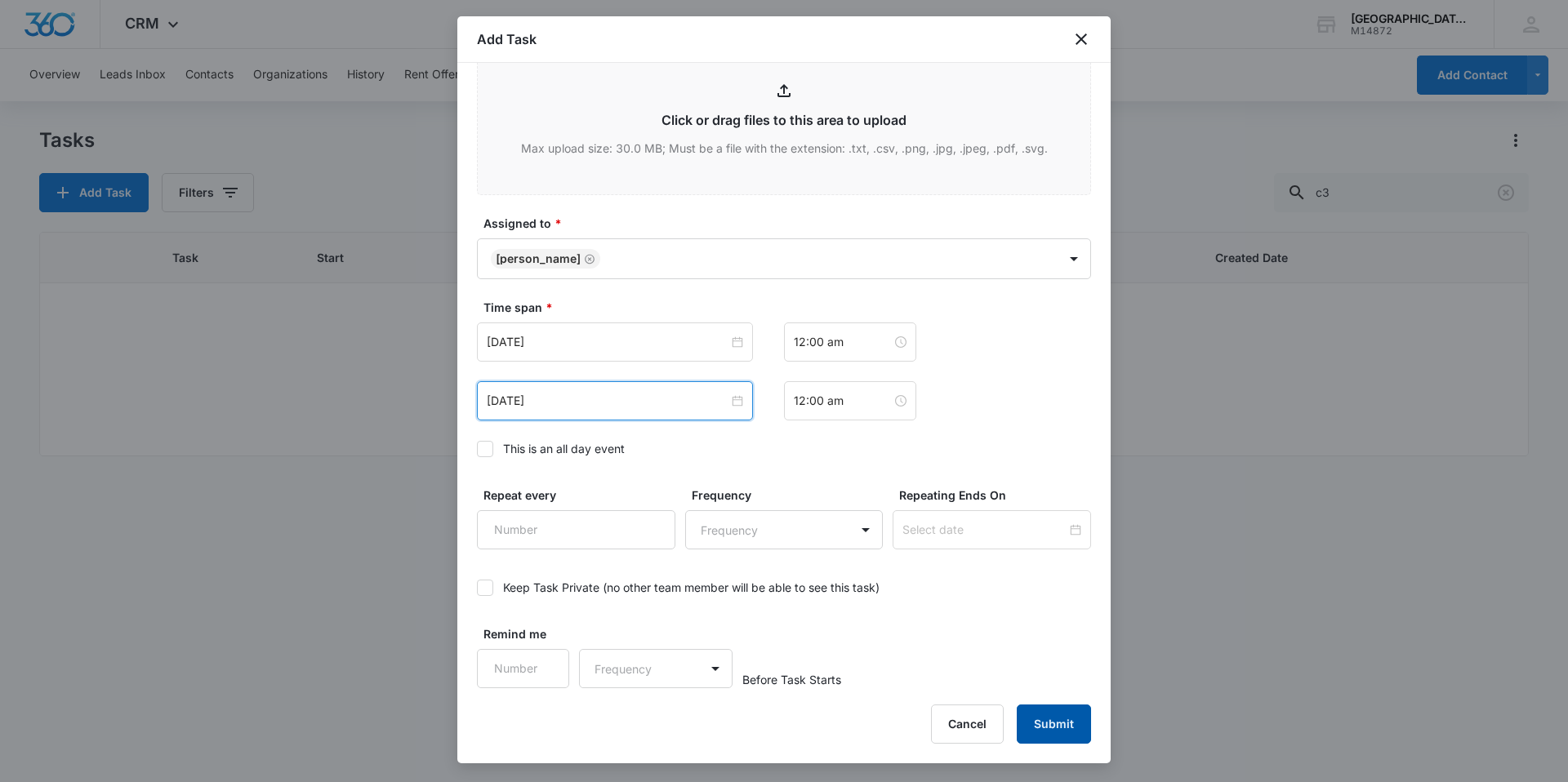
click at [1032, 722] on button "Submit" at bounding box center [1054, 724] width 74 height 39
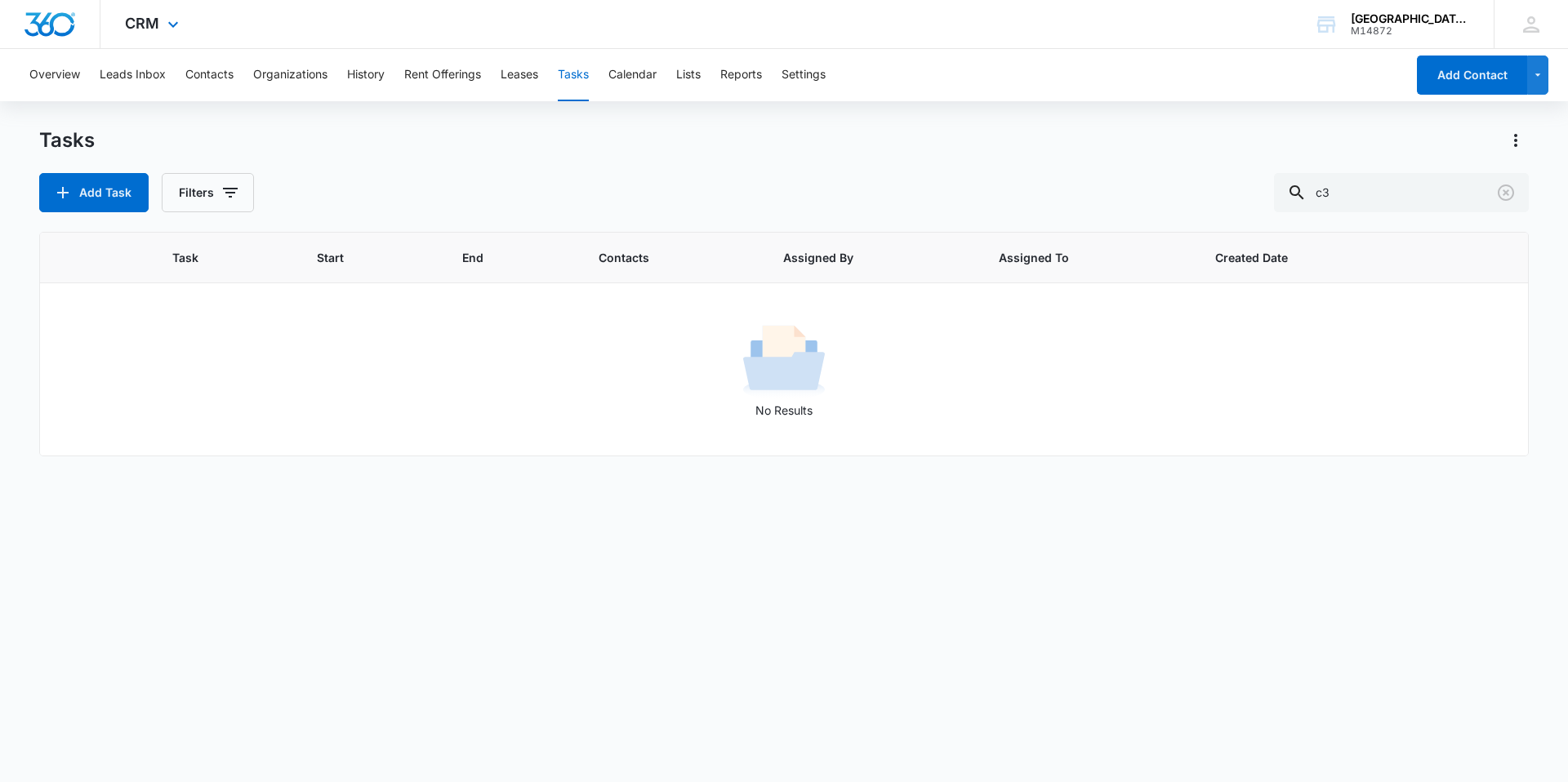
click at [167, 36] on div "CRM Apps Reputation Websites Forms CRM Email Social Content Ads Intelligence Fi…" at bounding box center [154, 24] width 107 height 48
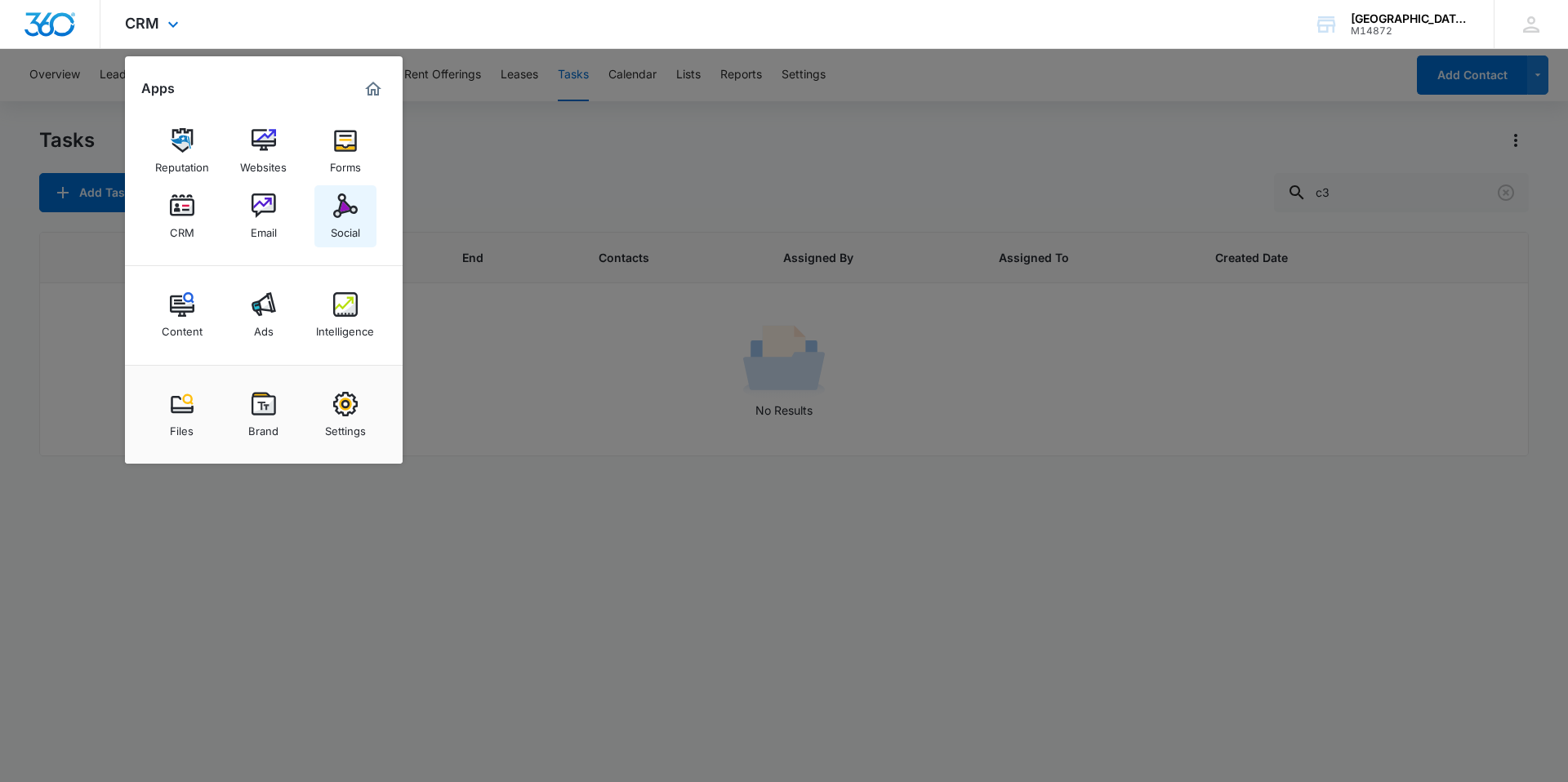
click at [344, 210] on img at bounding box center [345, 206] width 25 height 25
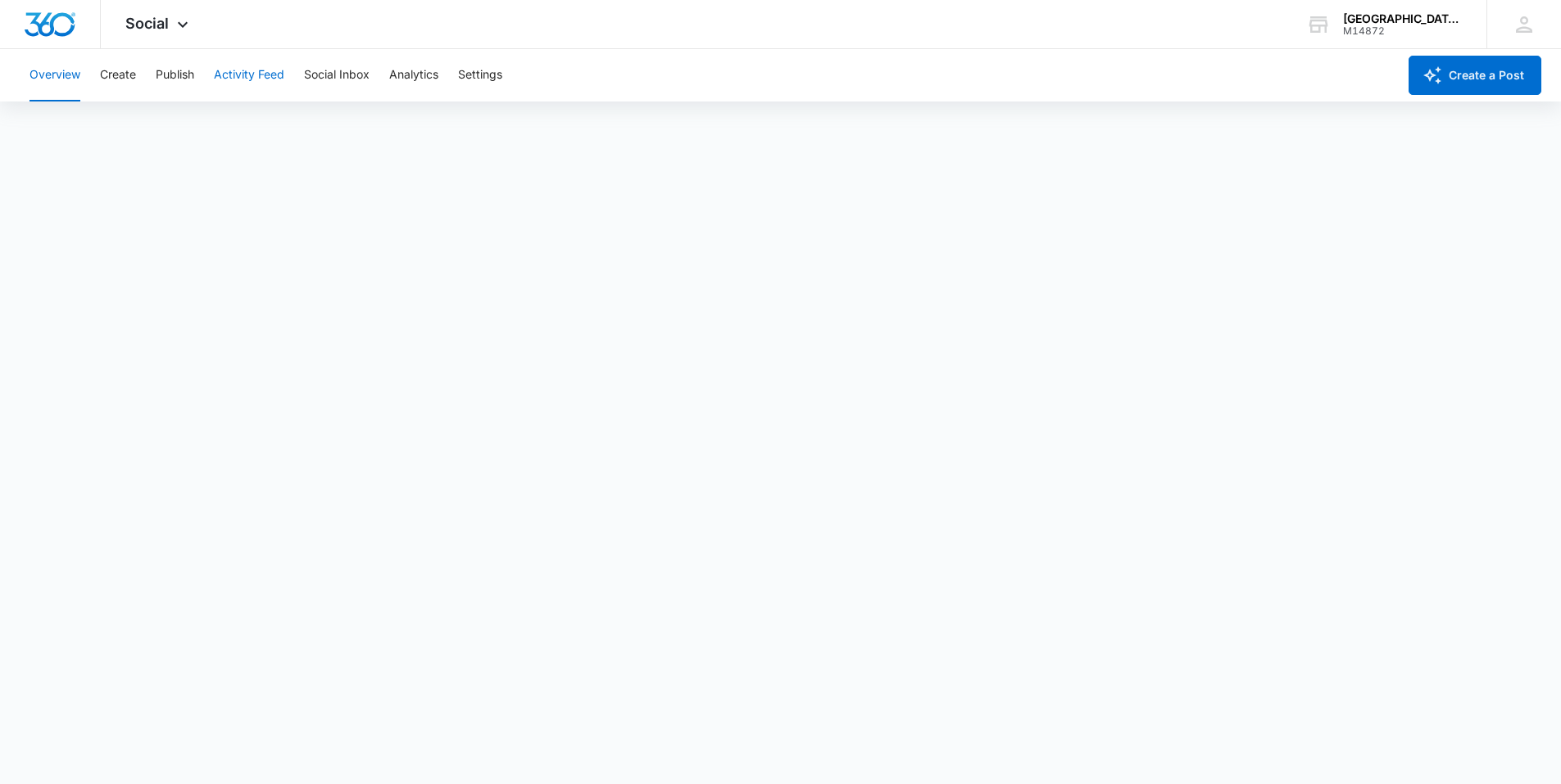
scroll to position [4, 0]
